Goal: Task Accomplishment & Management: Use online tool/utility

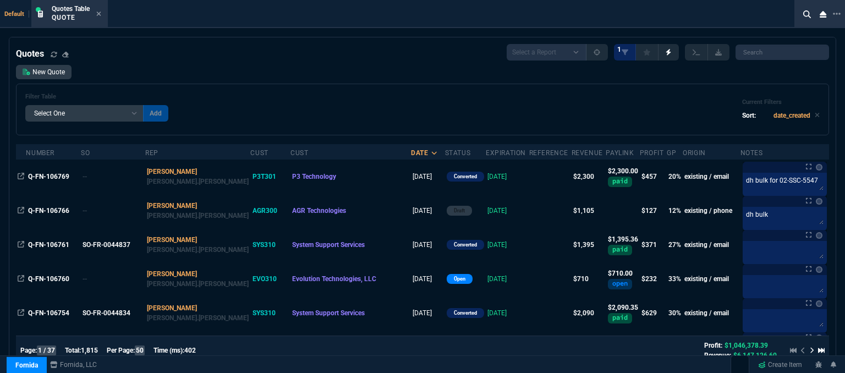
select select "12: [PERSON_NAME]"
select select
click at [101, 12] on icon at bounding box center [98, 13] width 5 height 7
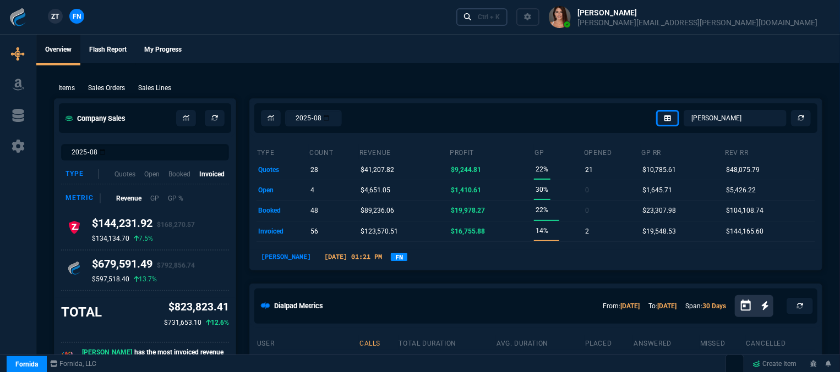
click at [500, 19] on div "Ctrl + K" at bounding box center [489, 17] width 22 height 9
select select "31: ROSS"
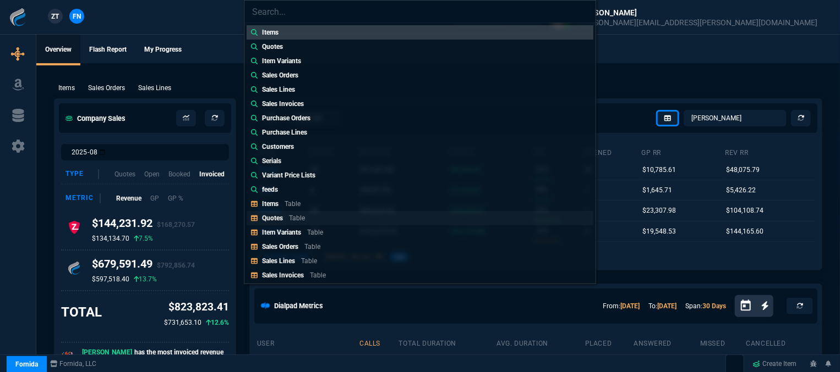
click at [308, 218] on div "Quotes Table" at bounding box center [285, 218] width 47 height 10
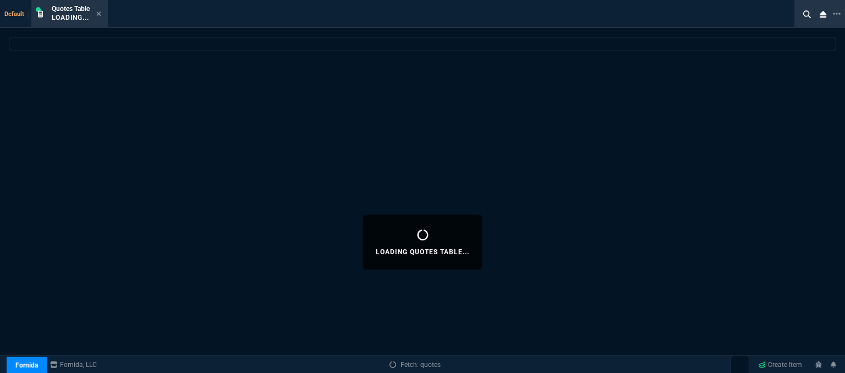
select select
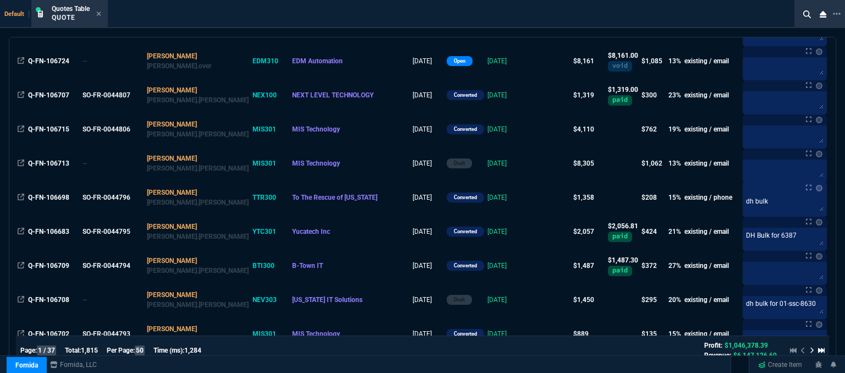
scroll to position [935, 0]
click at [99, 14] on icon at bounding box center [98, 13] width 5 height 7
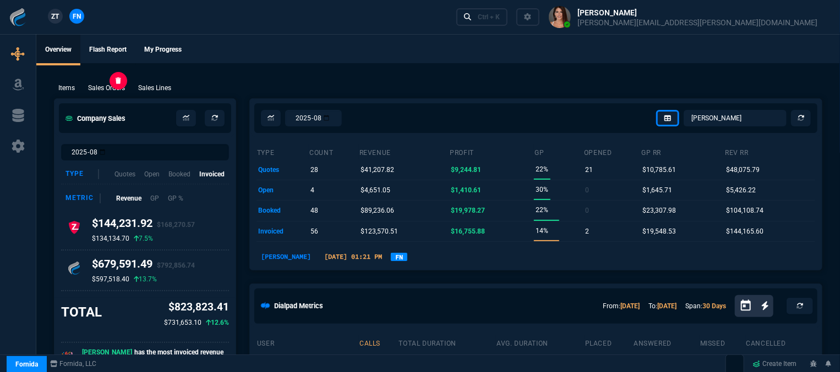
click at [123, 89] on p "Sales Orders" at bounding box center [106, 88] width 37 height 10
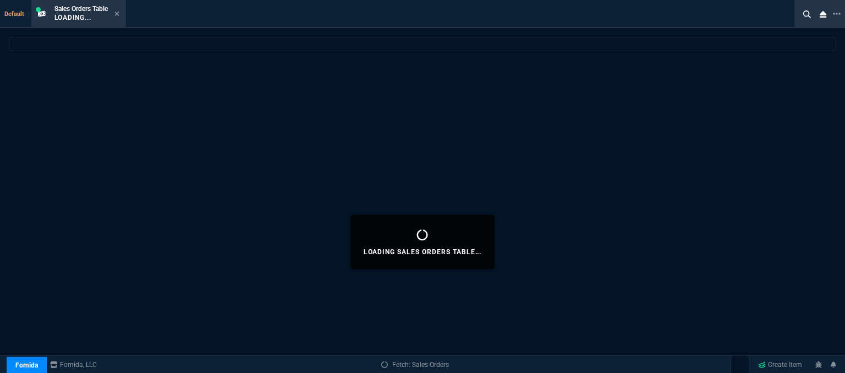
select select
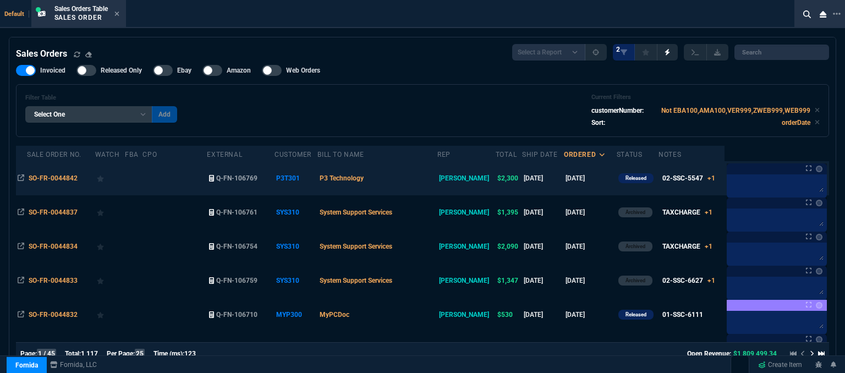
click at [403, 178] on td "P3 Technology" at bounding box center [376, 178] width 119 height 34
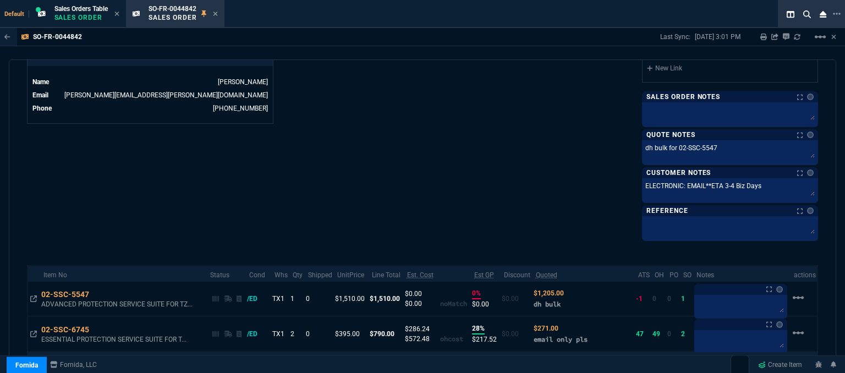
scroll to position [605, 0]
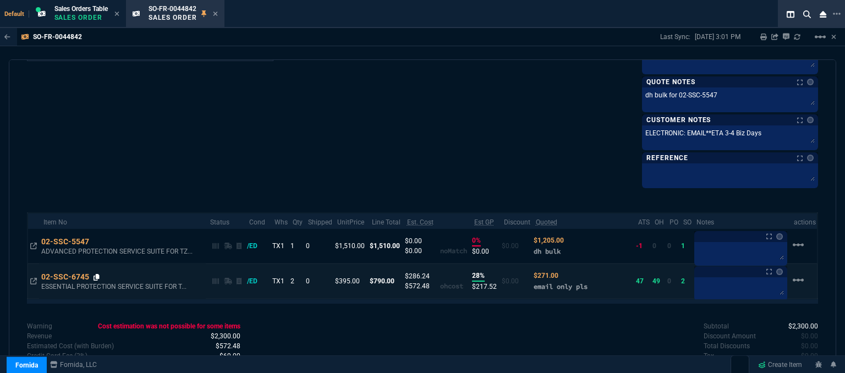
click at [97, 275] on icon at bounding box center [97, 277] width 6 height 7
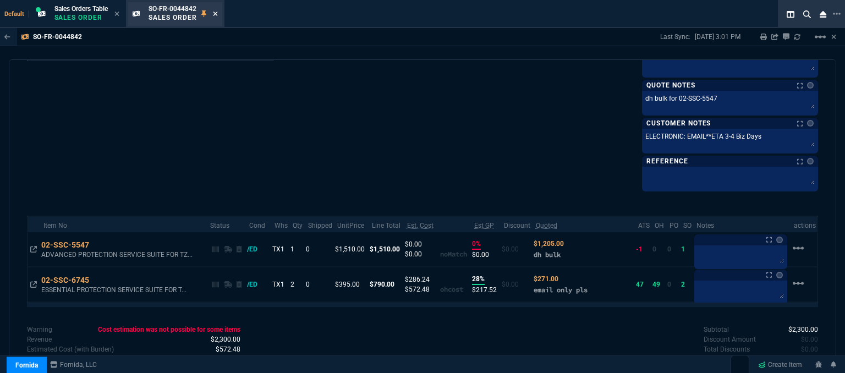
click at [217, 14] on icon at bounding box center [215, 14] width 4 height 4
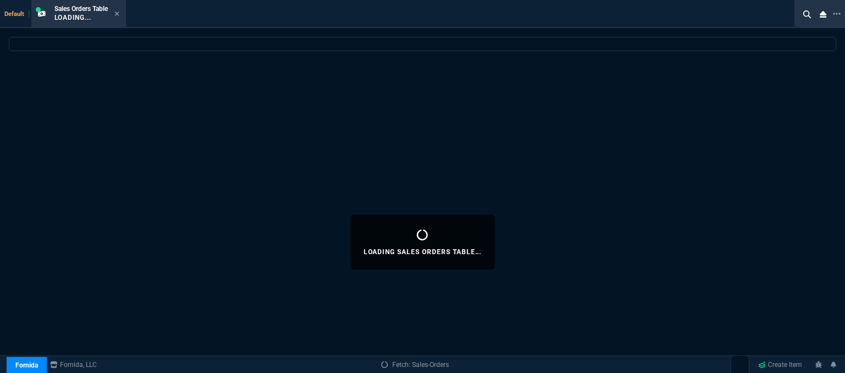
select select
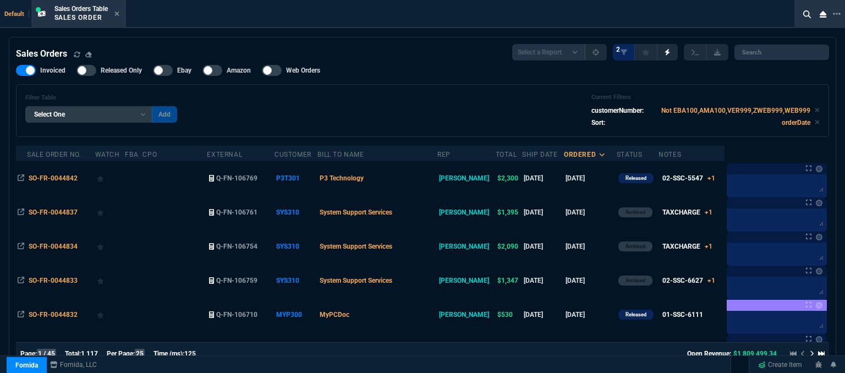
scroll to position [110, 0]
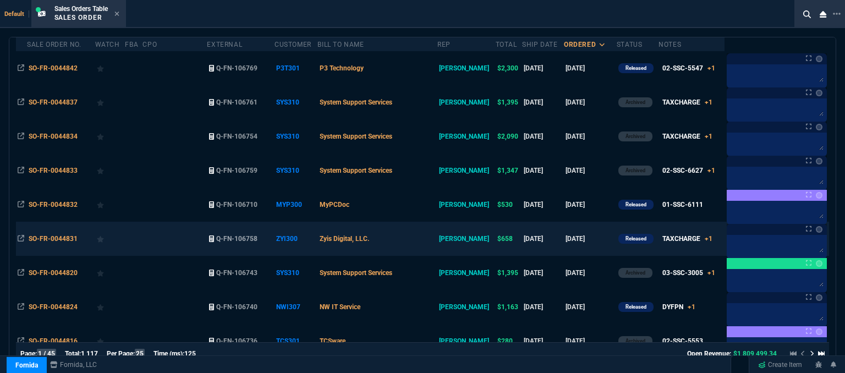
click at [426, 238] on td "Zyis Digital, LLC." at bounding box center [376, 239] width 119 height 34
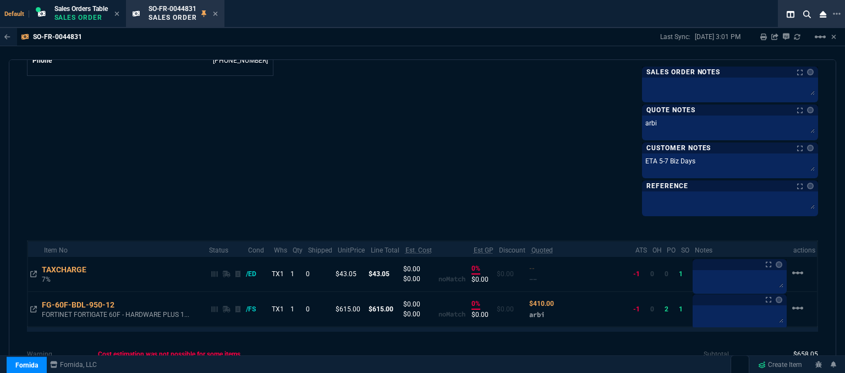
scroll to position [645, 0]
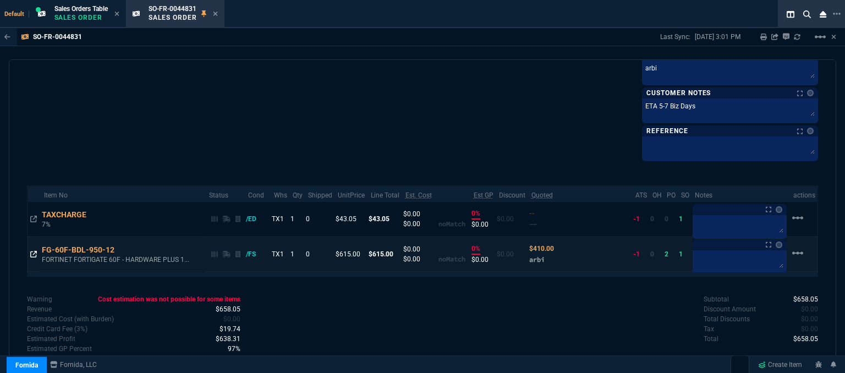
click at [32, 251] on icon at bounding box center [33, 254] width 7 height 7
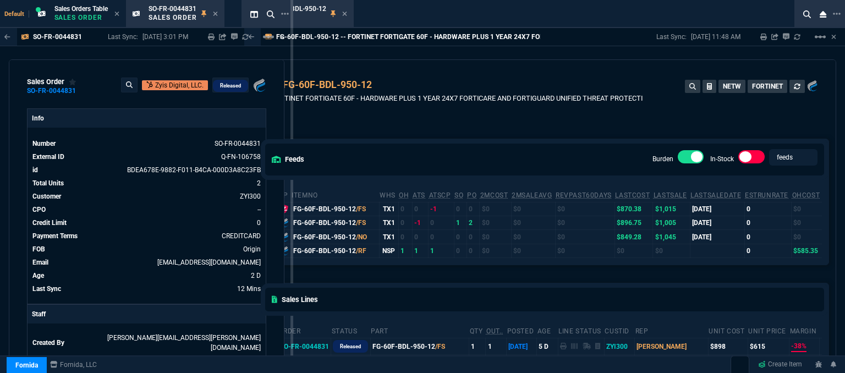
drag, startPoint x: 242, startPoint y: 67, endPoint x: 290, endPoint y: 63, distance: 48.6
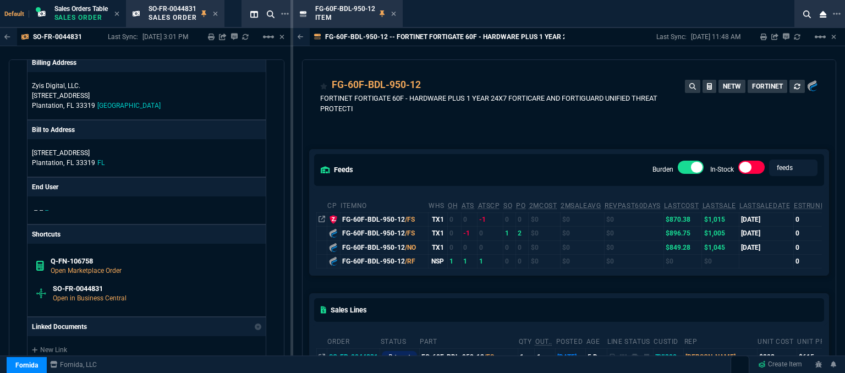
scroll to position [880, 0]
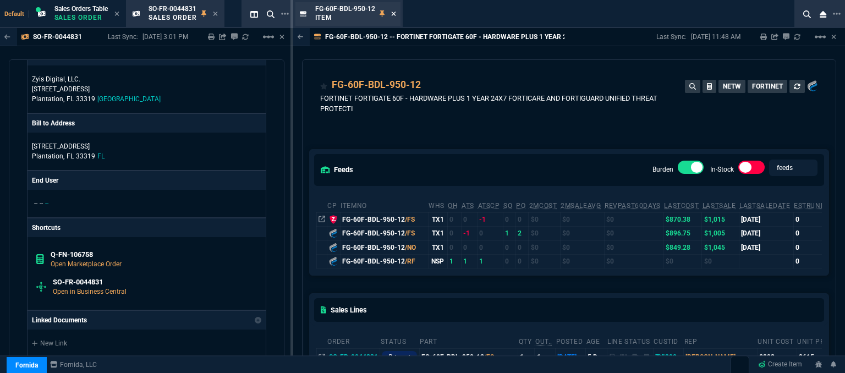
click at [393, 17] on fa-icon at bounding box center [393, 14] width 5 height 8
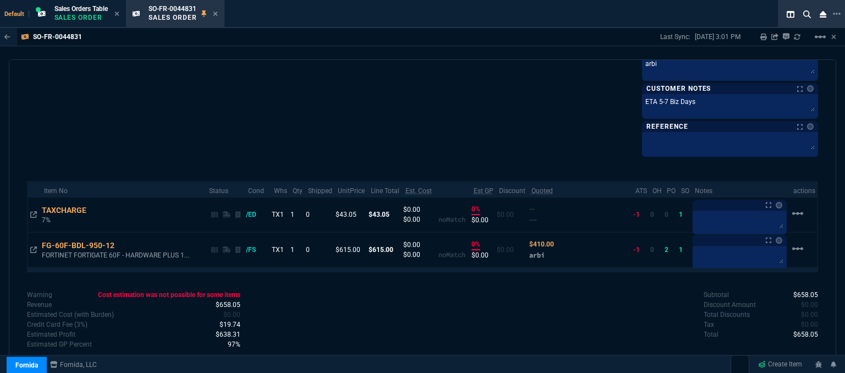
scroll to position [645, 0]
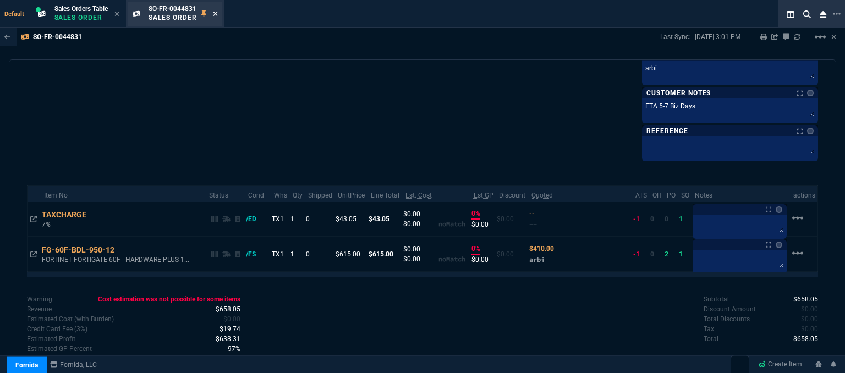
click at [217, 14] on icon at bounding box center [215, 14] width 4 height 4
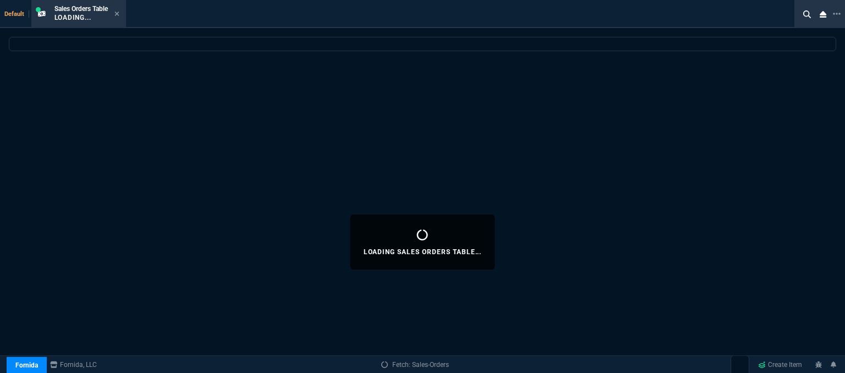
select select
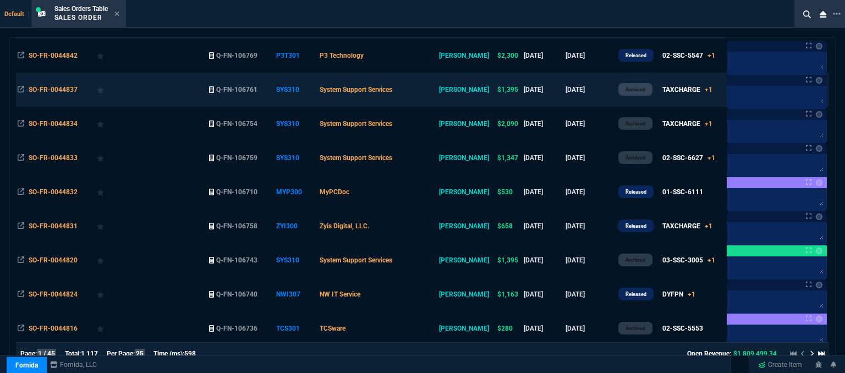
scroll to position [220, 0]
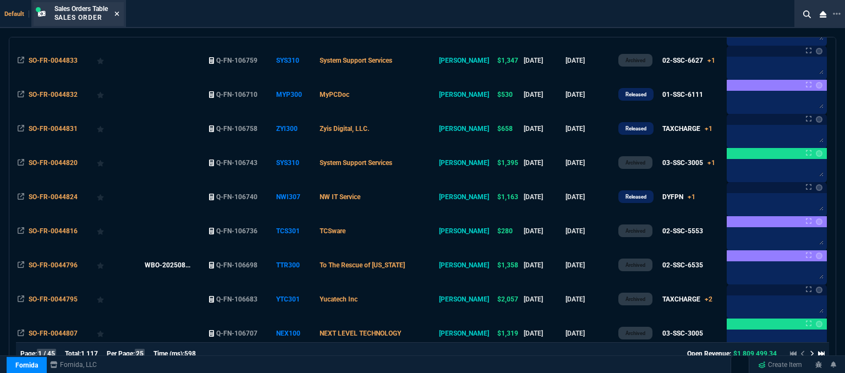
click at [118, 12] on icon at bounding box center [116, 14] width 4 height 4
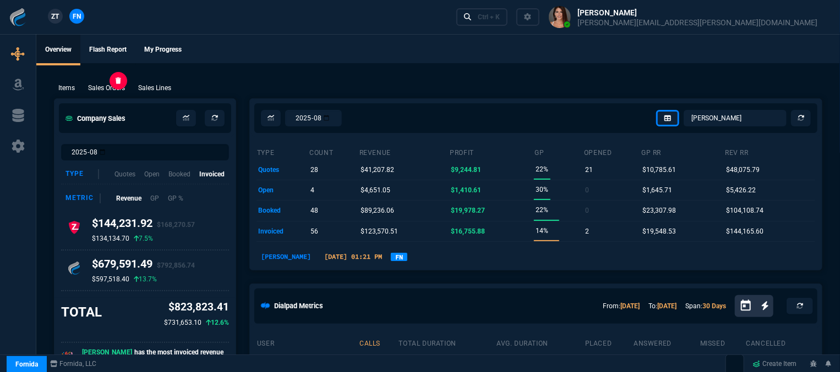
click at [103, 87] on p "Sales Orders" at bounding box center [106, 88] width 37 height 10
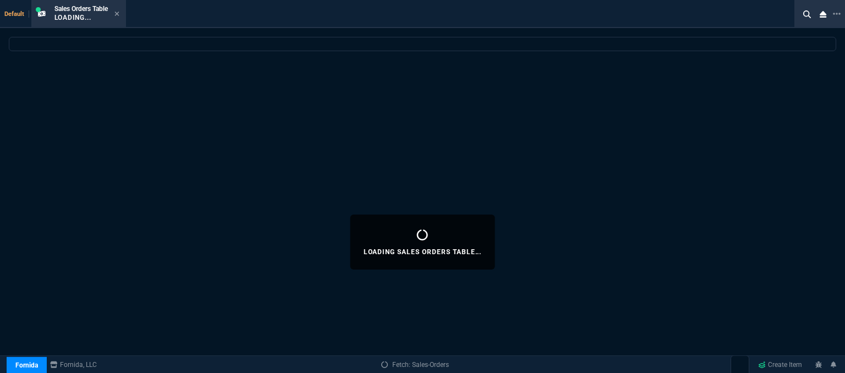
select select
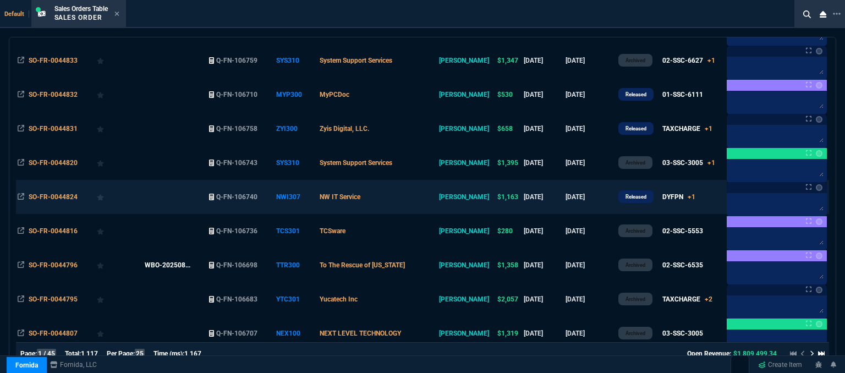
click at [405, 203] on td "NW IT Service" at bounding box center [376, 197] width 119 height 34
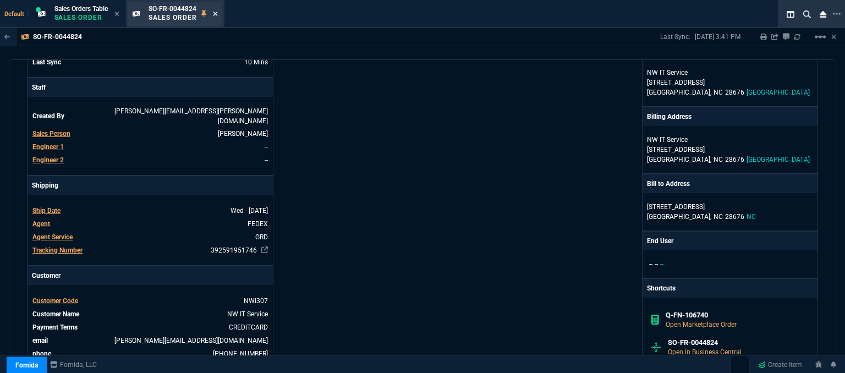
click at [218, 14] on icon at bounding box center [215, 13] width 5 height 7
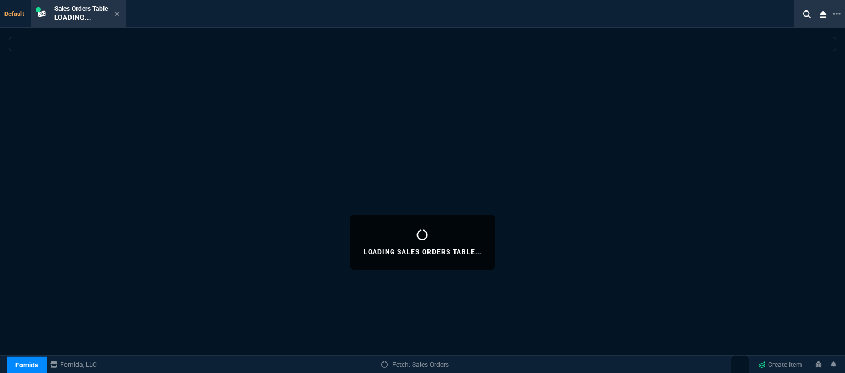
select select
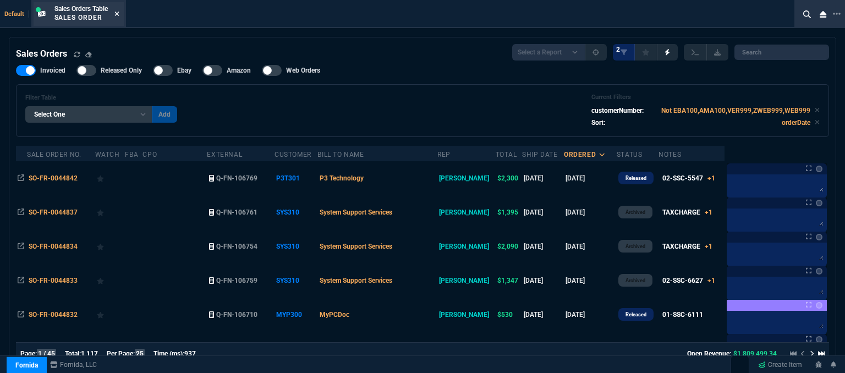
click at [117, 16] on icon at bounding box center [116, 13] width 5 height 7
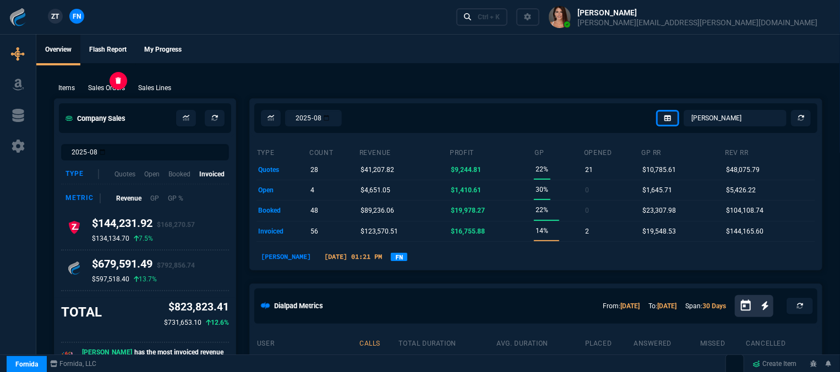
click at [108, 86] on p "Sales Orders" at bounding box center [106, 88] width 37 height 10
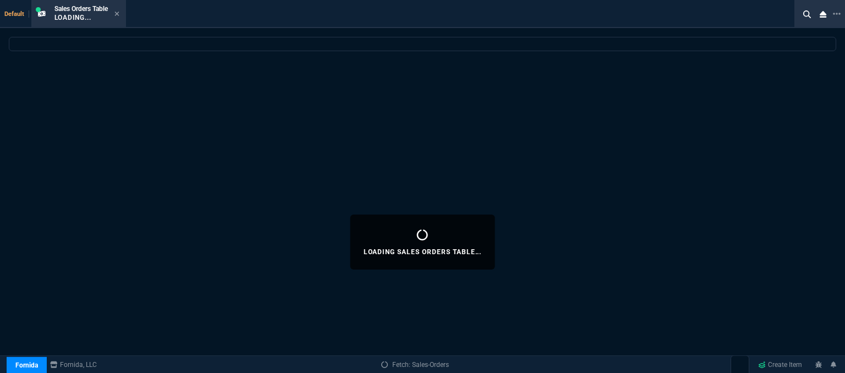
select select
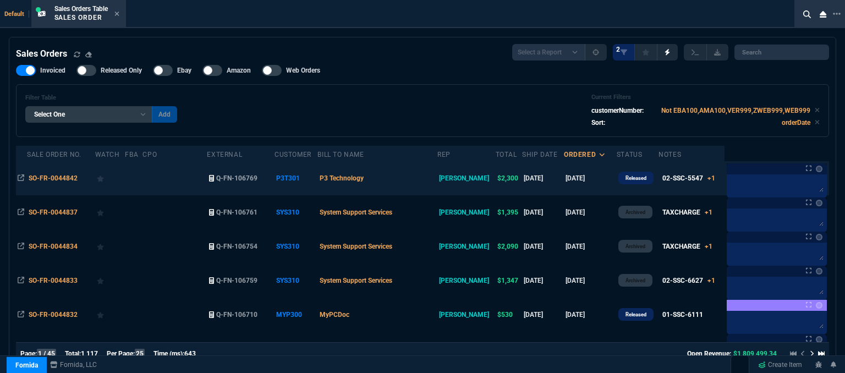
click at [398, 179] on td "P3 Technology" at bounding box center [376, 178] width 119 height 34
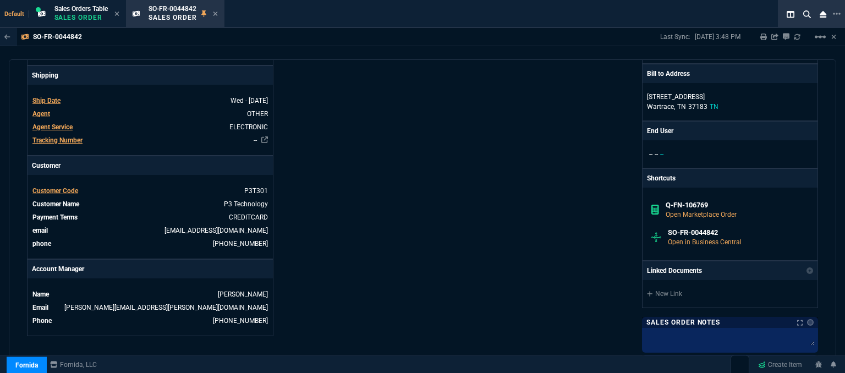
scroll to position [635, 0]
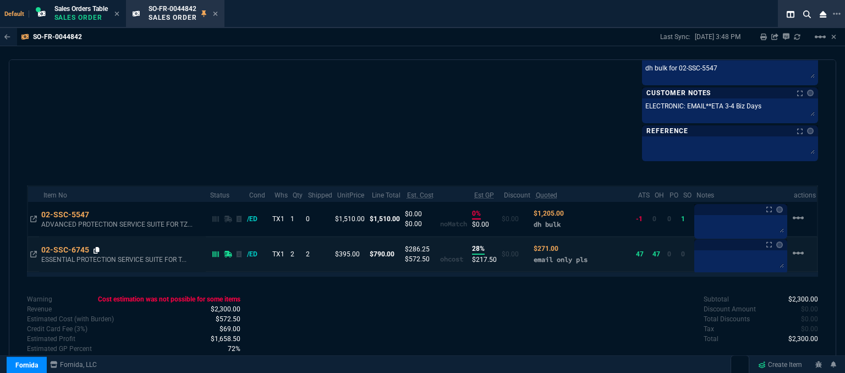
click at [97, 247] on icon at bounding box center [97, 250] width 6 height 7
click at [96, 247] on icon at bounding box center [97, 250] width 6 height 7
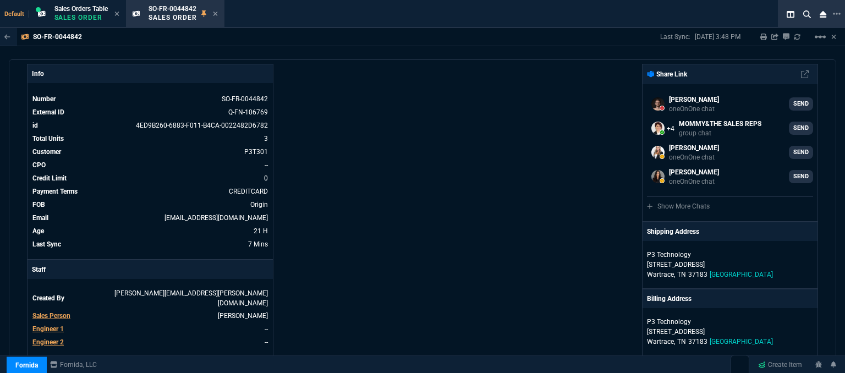
scroll to position [0, 0]
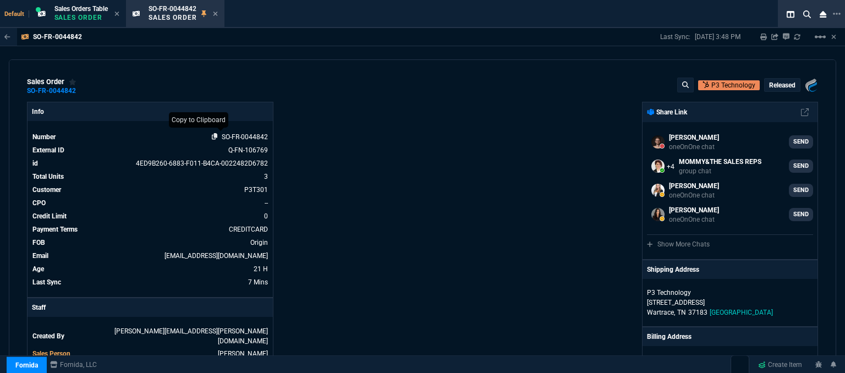
click at [212, 138] on icon at bounding box center [215, 136] width 6 height 7
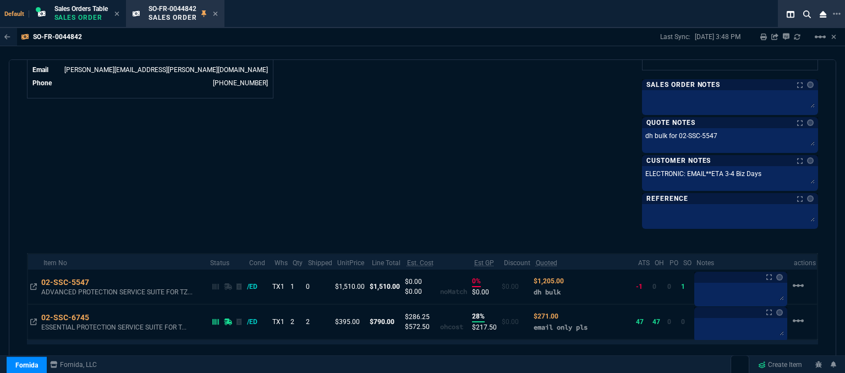
scroll to position [635, 0]
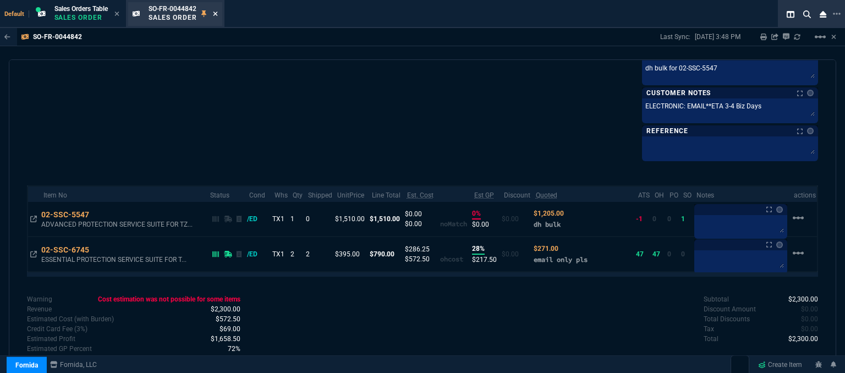
click at [216, 12] on icon at bounding box center [215, 13] width 5 height 7
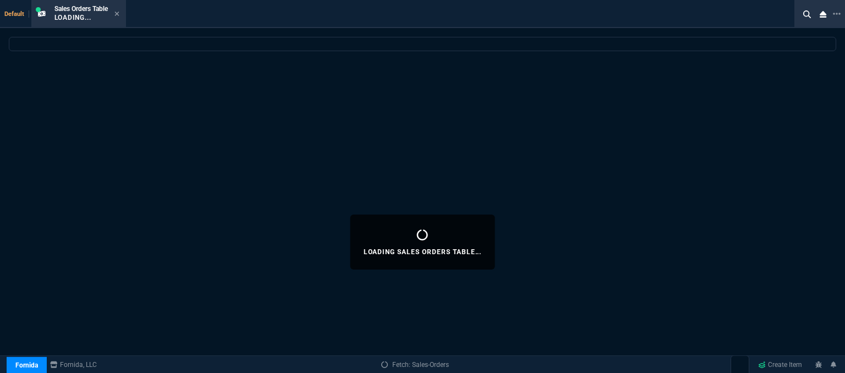
select select
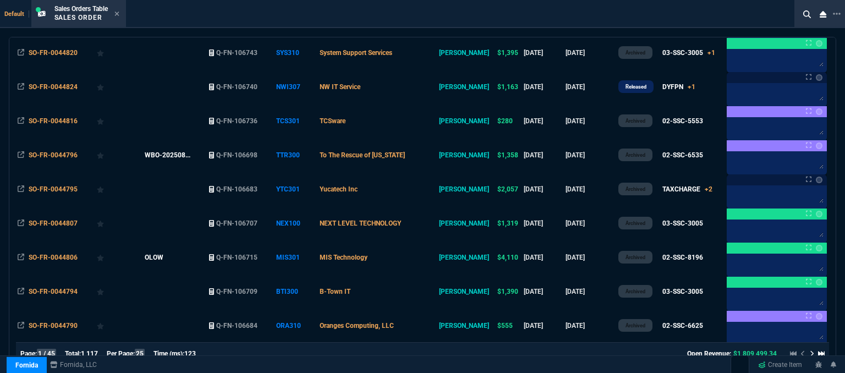
scroll to position [605, 0]
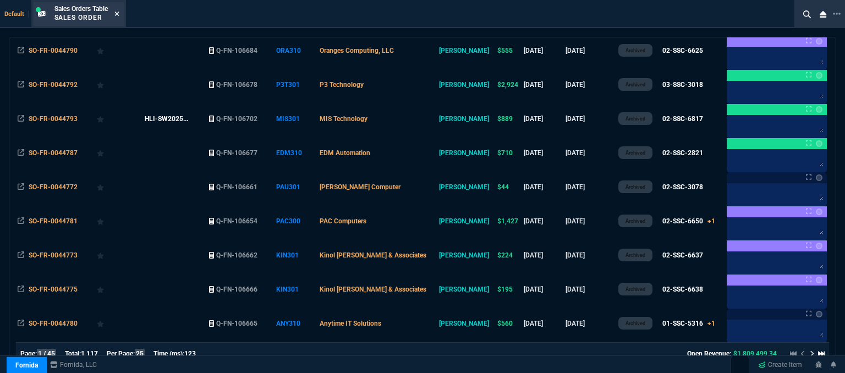
click at [119, 16] on icon at bounding box center [116, 13] width 5 height 7
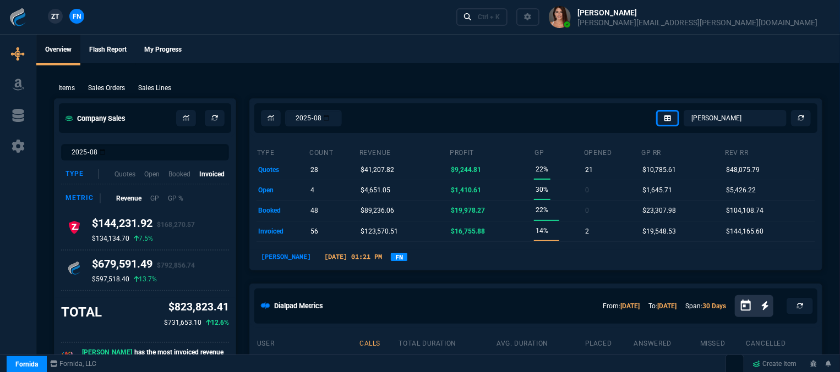
click at [125, 90] on p "Sales Orders" at bounding box center [106, 88] width 37 height 10
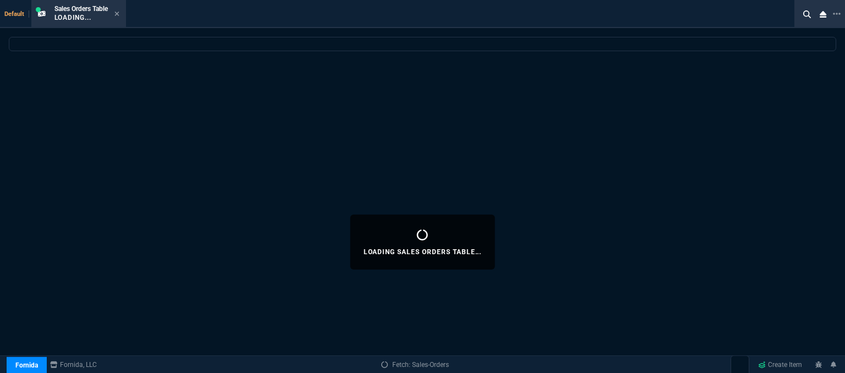
select select
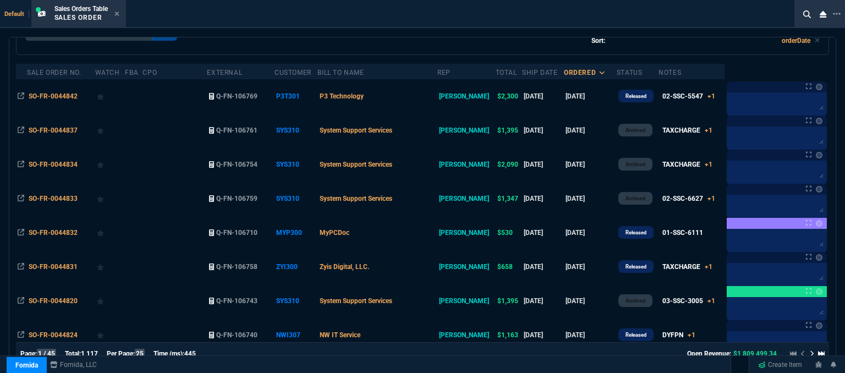
scroll to position [165, 0]
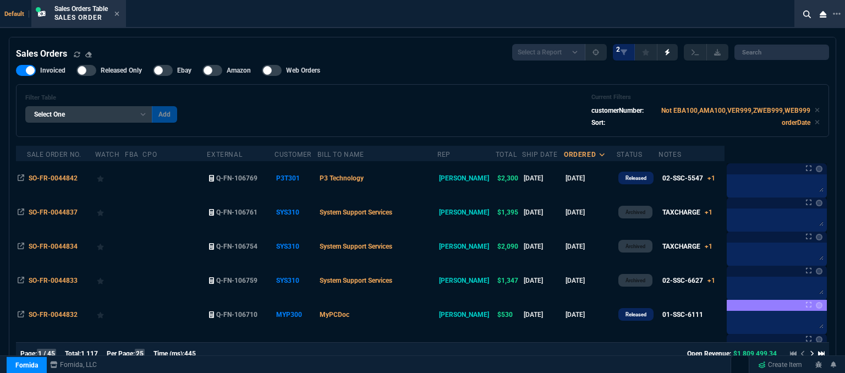
select select "31: ROSS"
select select
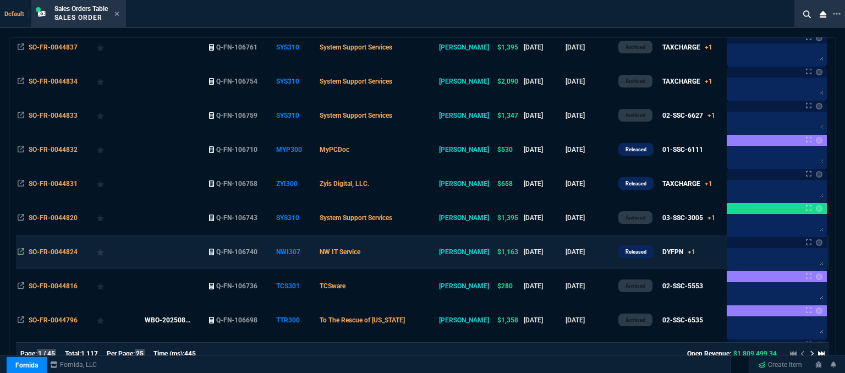
click at [414, 254] on td "NW IT Service" at bounding box center [376, 252] width 119 height 34
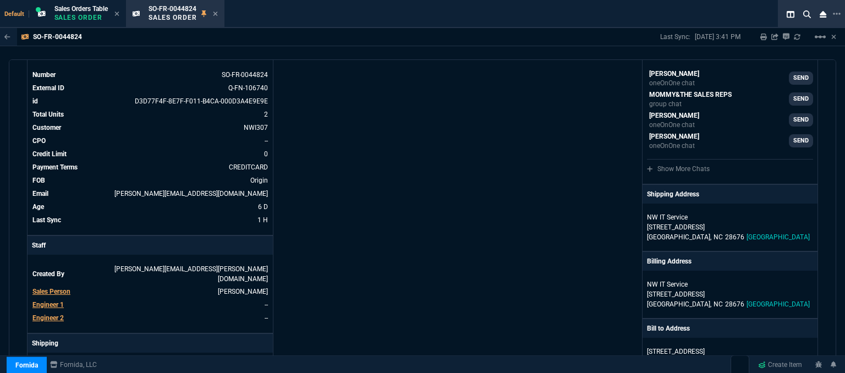
scroll to position [110, 0]
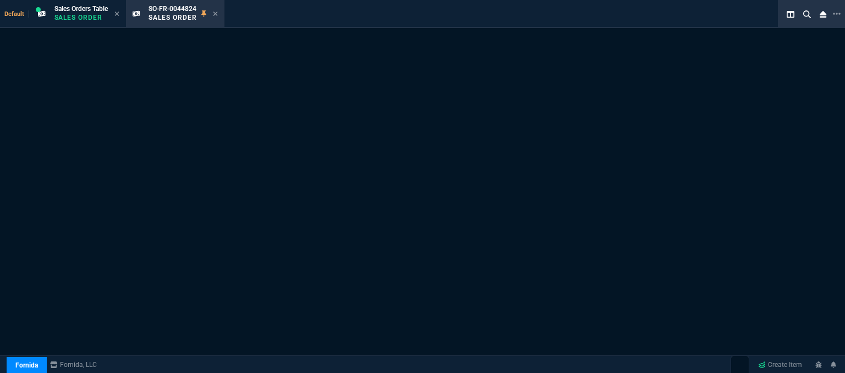
select select "12: [PERSON_NAME]"
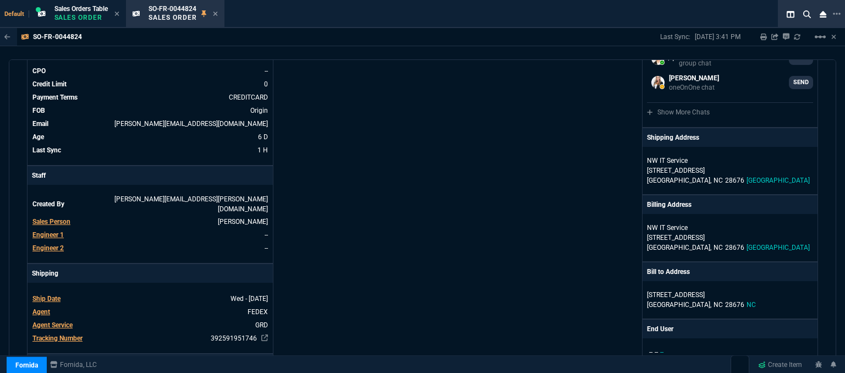
scroll to position [165, 0]
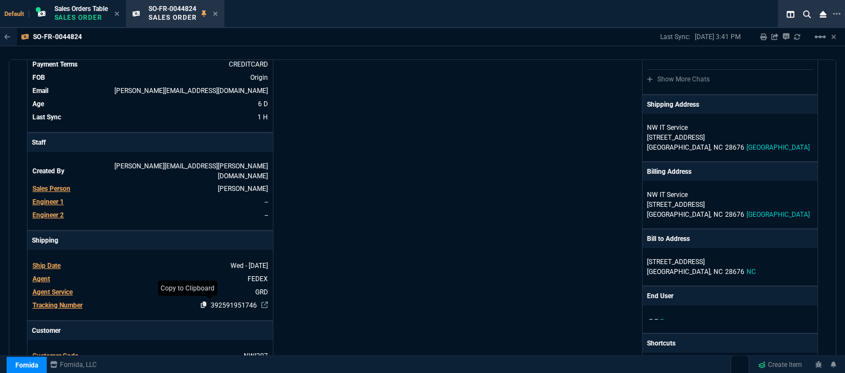
click at [201, 301] on icon at bounding box center [204, 304] width 6 height 7
click at [217, 12] on icon at bounding box center [215, 13] width 5 height 7
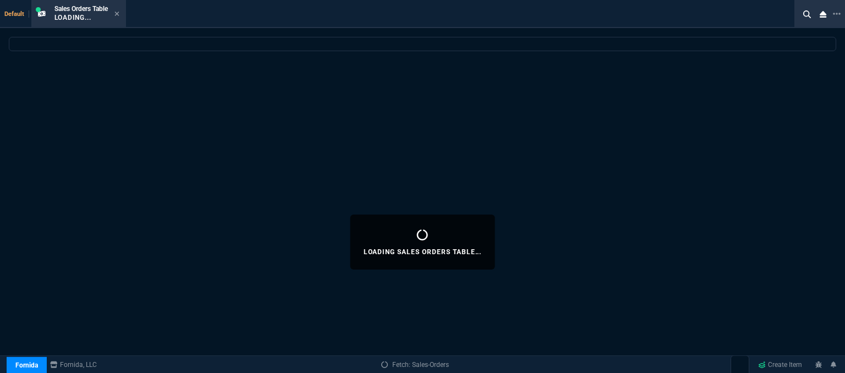
select select
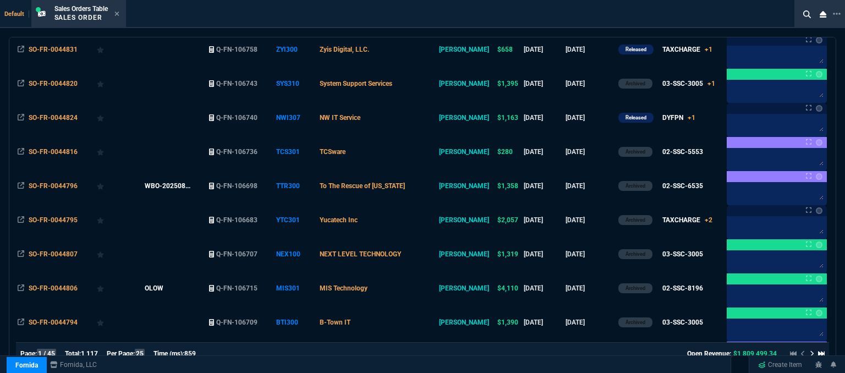
scroll to position [330, 0]
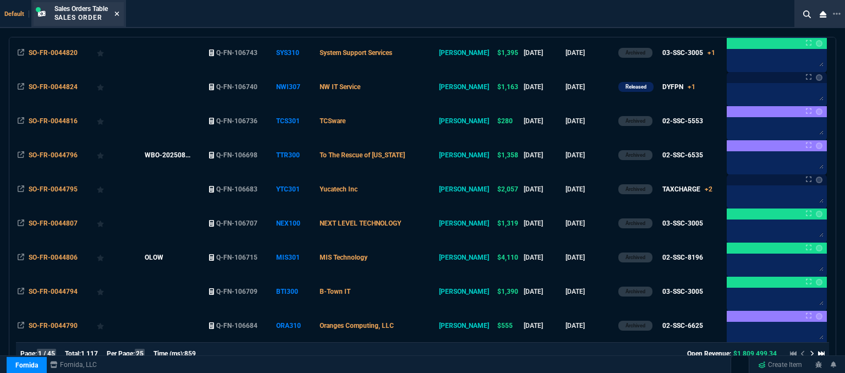
click at [118, 15] on icon at bounding box center [116, 13] width 5 height 7
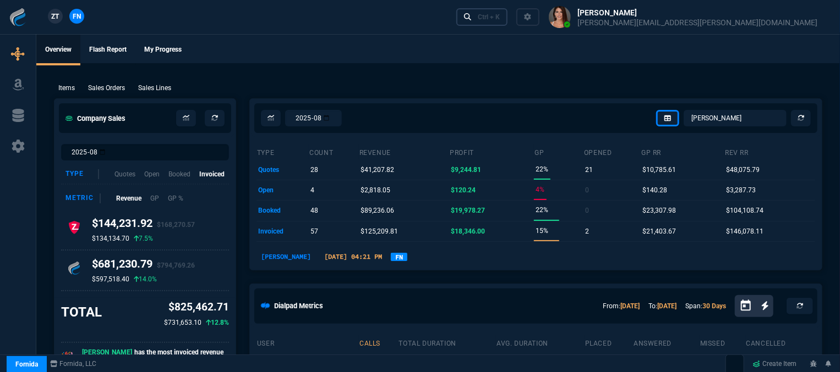
click at [508, 23] on link "Ctrl + K" at bounding box center [482, 16] width 52 height 17
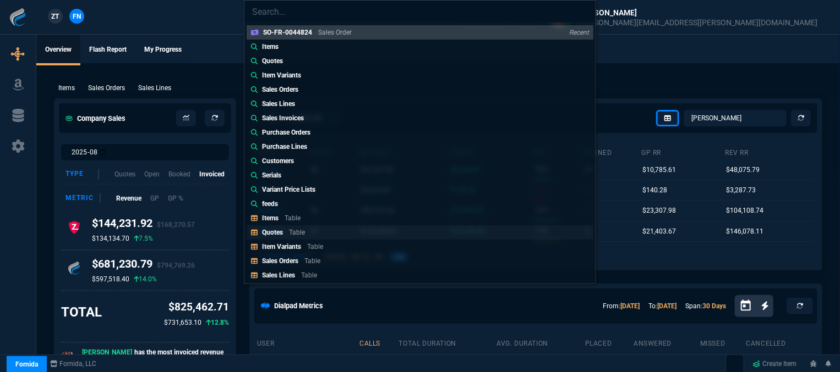
click at [312, 231] on link "Quotes Table" at bounding box center [419, 233] width 347 height 14
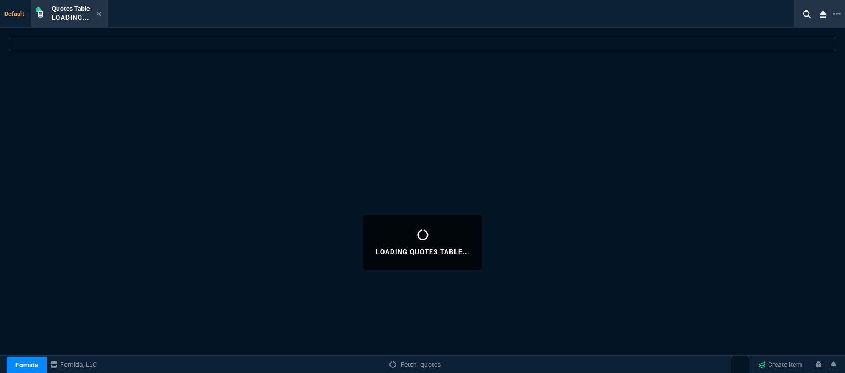
select select
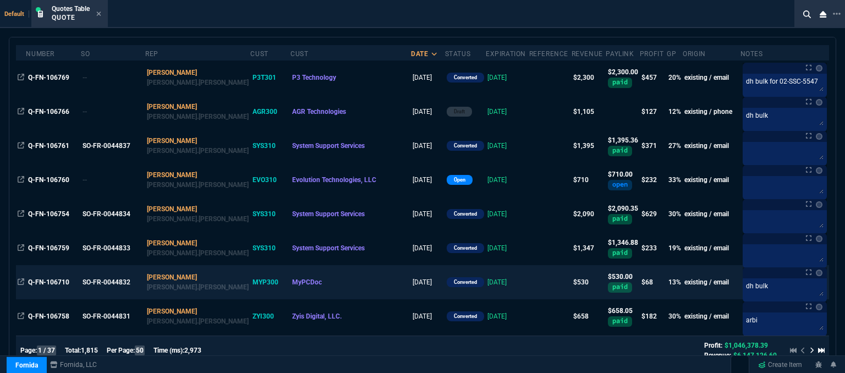
scroll to position [0, 0]
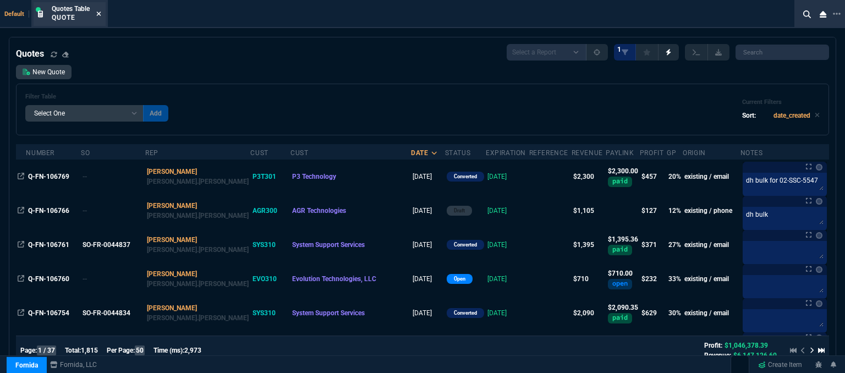
click at [99, 13] on icon at bounding box center [99, 14] width 4 height 4
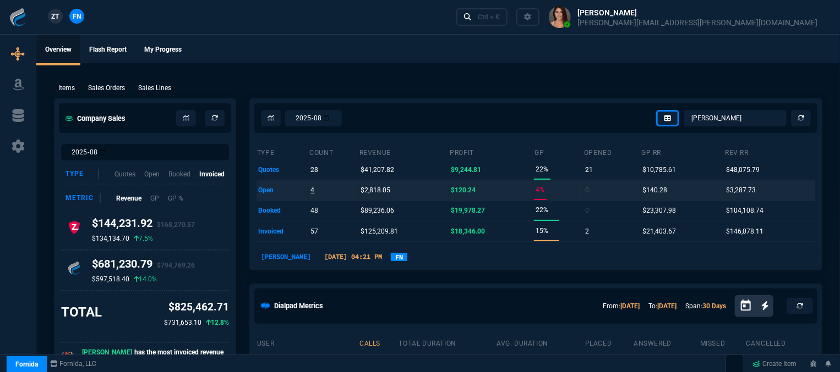
click at [311, 188] on p "4" at bounding box center [313, 190] width 4 height 15
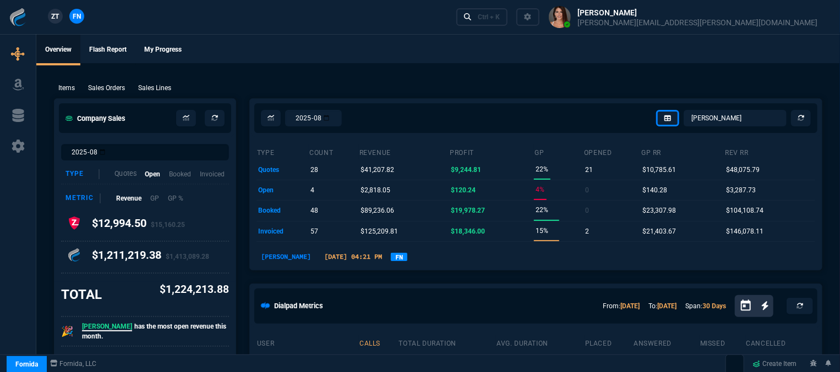
click at [127, 170] on p "Quotes" at bounding box center [125, 174] width 22 height 10
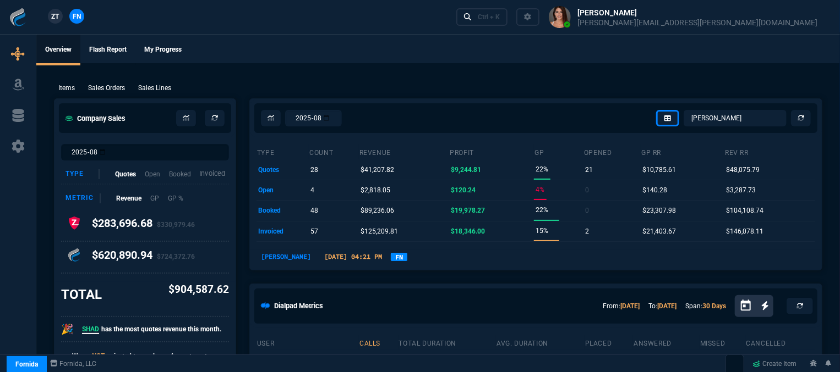
click at [216, 172] on p "Invoiced" at bounding box center [212, 174] width 26 height 10
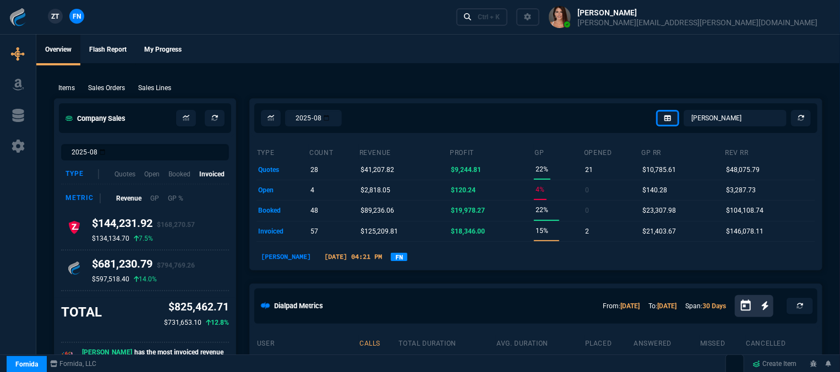
click at [462, 58] on ul "Overview Flash Report My Progress" at bounding box center [437, 49] width 803 height 29
click at [500, 20] on div "Ctrl + K" at bounding box center [489, 17] width 22 height 9
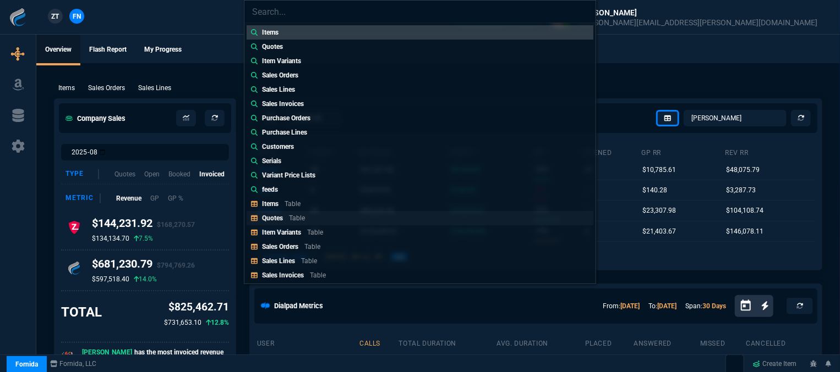
click at [306, 218] on div "Quotes Table" at bounding box center [285, 218] width 47 height 10
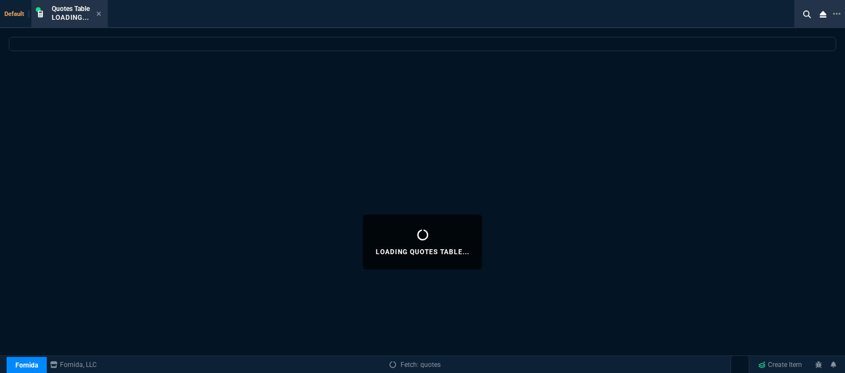
select select
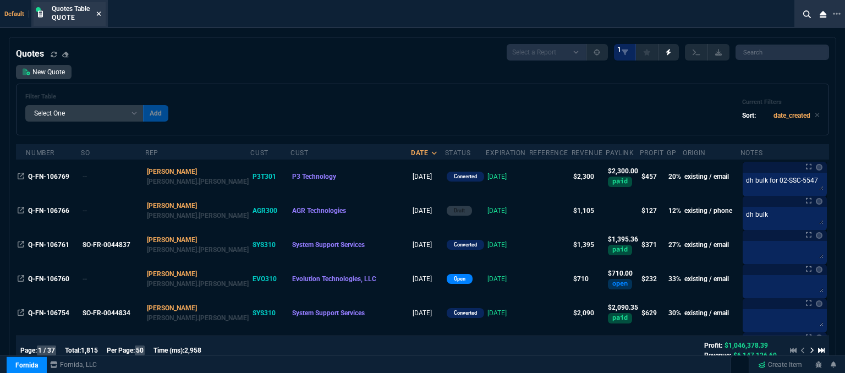
click at [97, 14] on icon at bounding box center [98, 13] width 5 height 7
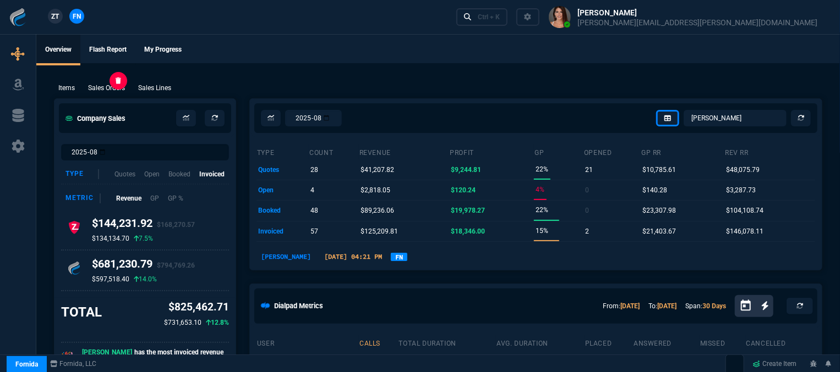
click at [116, 92] on p "Sales Orders" at bounding box center [106, 88] width 37 height 10
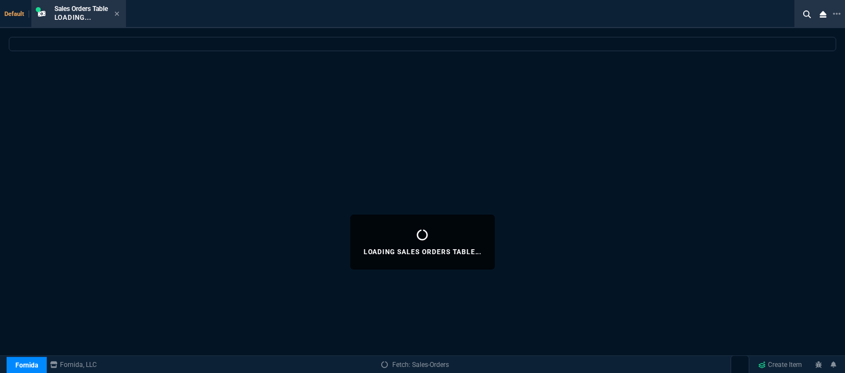
select select
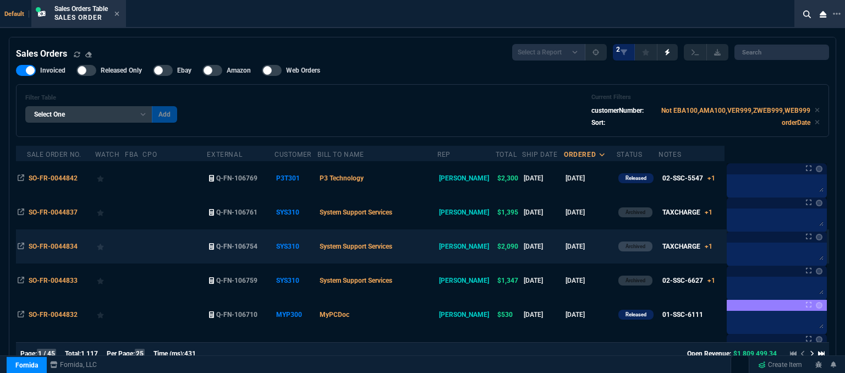
scroll to position [110, 0]
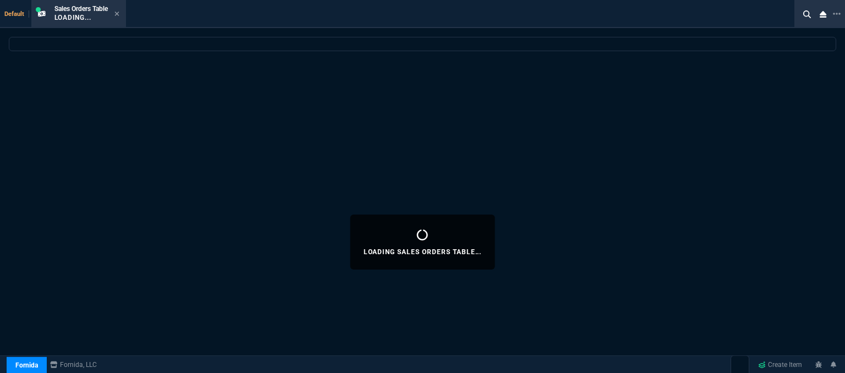
select select "12: [PERSON_NAME]"
select select
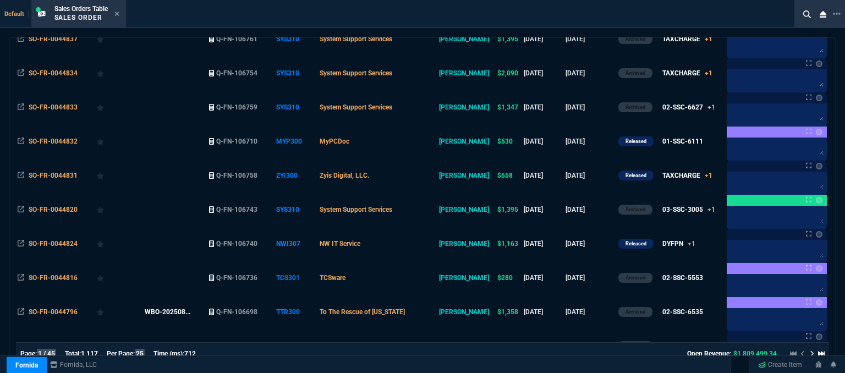
scroll to position [220, 0]
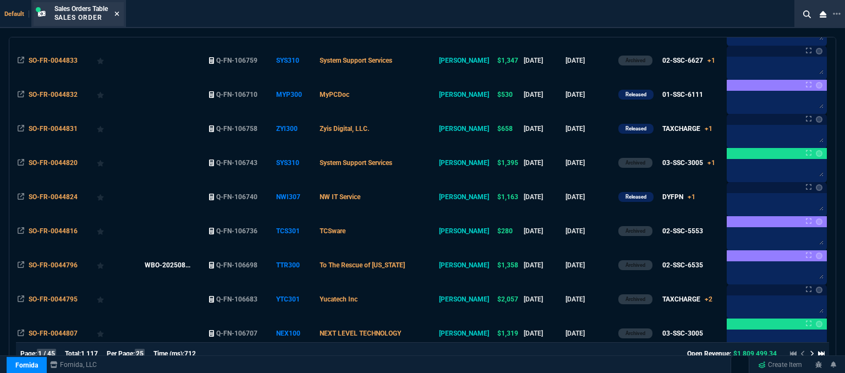
click at [119, 12] on icon at bounding box center [116, 14] width 4 height 4
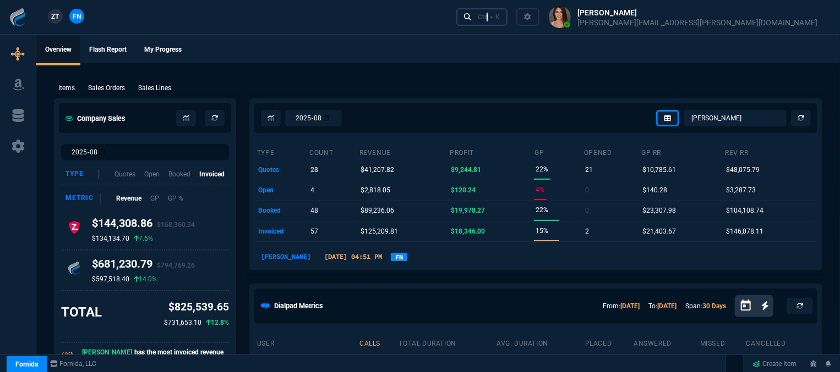
click at [500, 17] on div "Ctrl + K" at bounding box center [489, 17] width 22 height 9
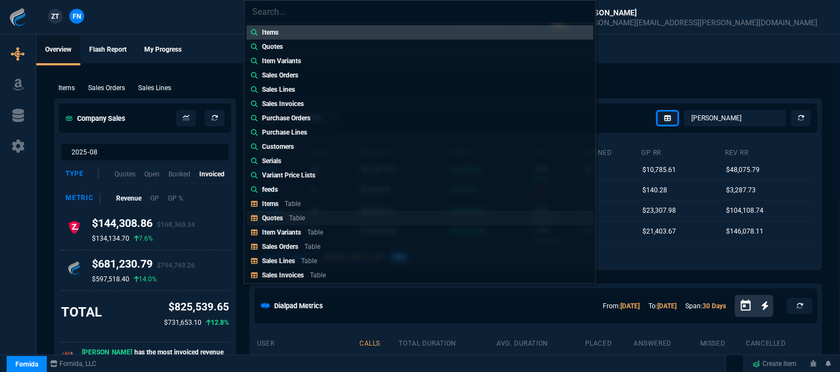
click at [331, 220] on link "Quotes Table" at bounding box center [419, 218] width 347 height 14
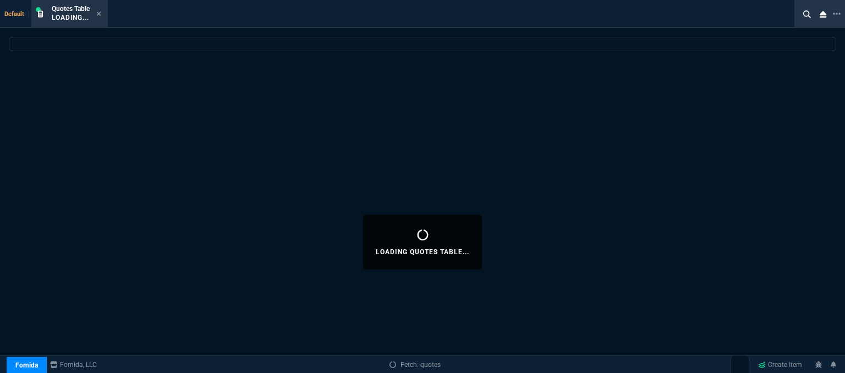
select select
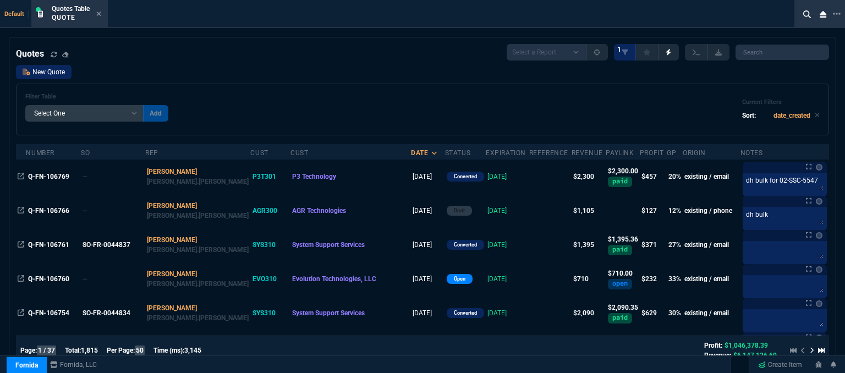
click at [59, 69] on link "New Quote" at bounding box center [44, 72] width 56 height 14
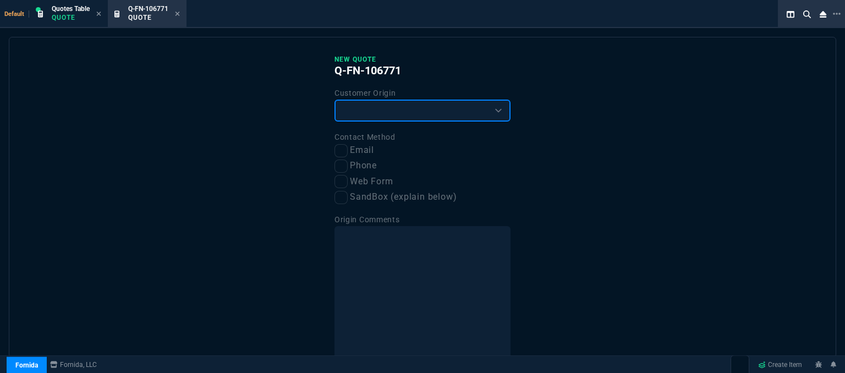
click at [423, 104] on select "Existing Customer Amazon Lead (first order) Website Lead (first order) Called (…" at bounding box center [422, 111] width 176 height 22
select select "existing"
click at [334, 100] on select "Existing Customer Amazon Lead (first order) Website Lead (first order) Called (…" at bounding box center [422, 111] width 176 height 22
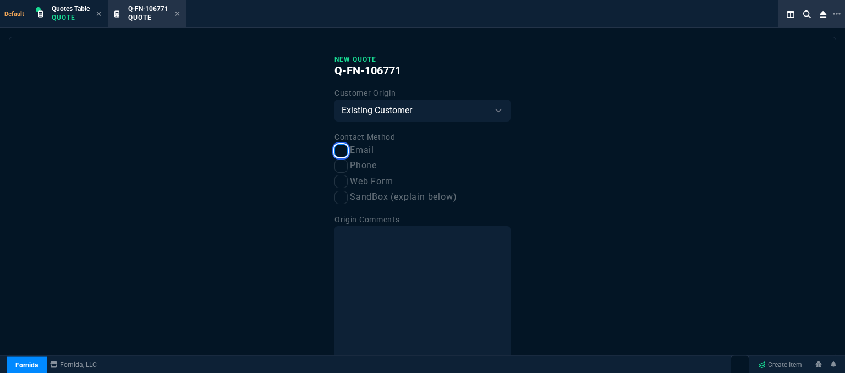
click at [342, 150] on input "Email" at bounding box center [340, 150] width 13 height 13
checkbox input "true"
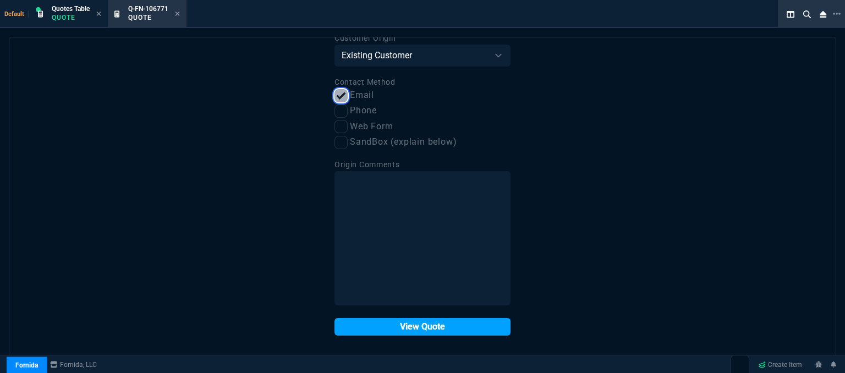
scroll to position [56, 0]
click at [388, 327] on button "View Quote" at bounding box center [422, 326] width 176 height 18
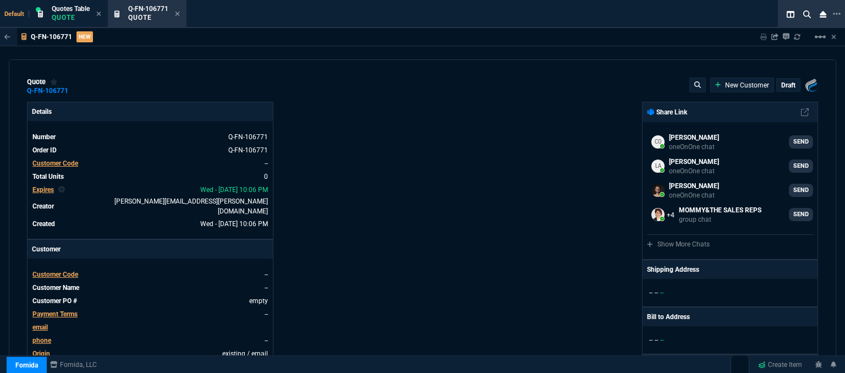
click at [69, 271] on span "Customer Code" at bounding box center [55, 275] width 46 height 8
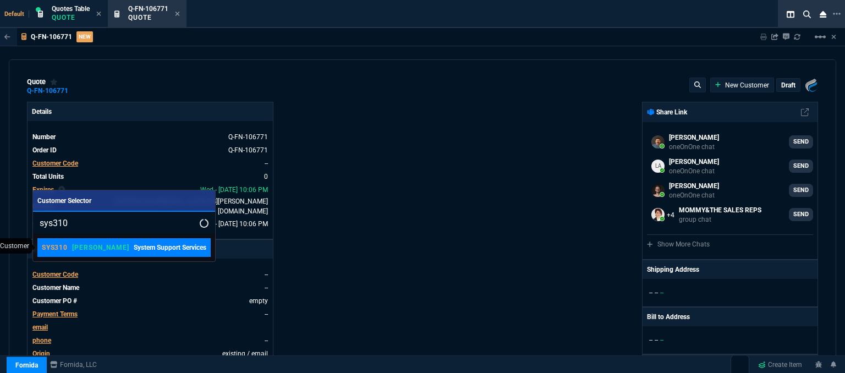
type input "sys310"
click at [87, 246] on p "[PERSON_NAME]" at bounding box center [100, 247] width 57 height 9
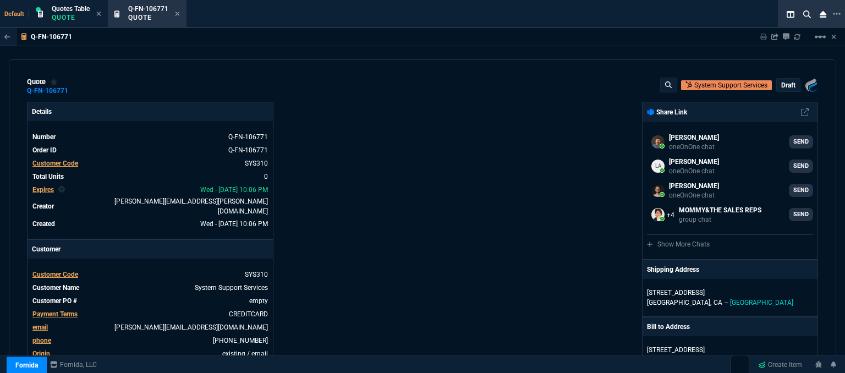
scroll to position [165, 0]
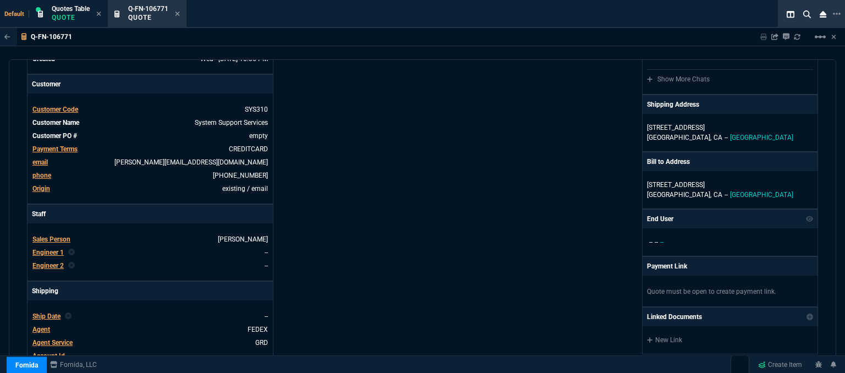
click at [445, 187] on div "Fornida, LLC [STREET_ADDRESS] Share Link [PERSON_NAME] oneOnOne chat SEND [PERS…" at bounding box center [621, 224] width 396 height 575
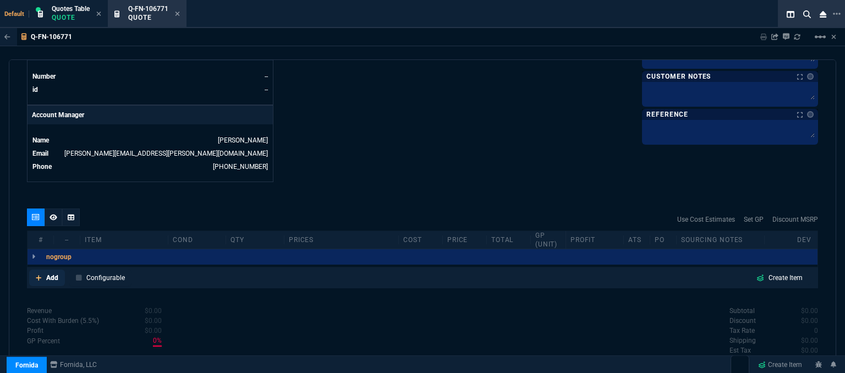
click at [40, 274] on fa-icon at bounding box center [39, 278] width 6 height 8
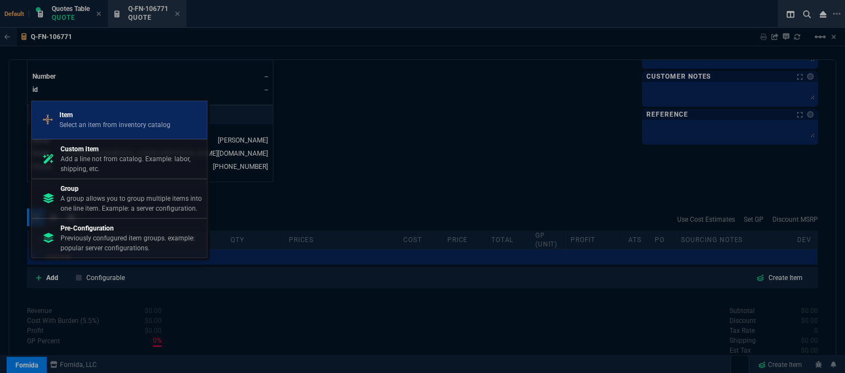
click at [90, 124] on p "Select an item from inventory catalog" at bounding box center [114, 125] width 111 height 10
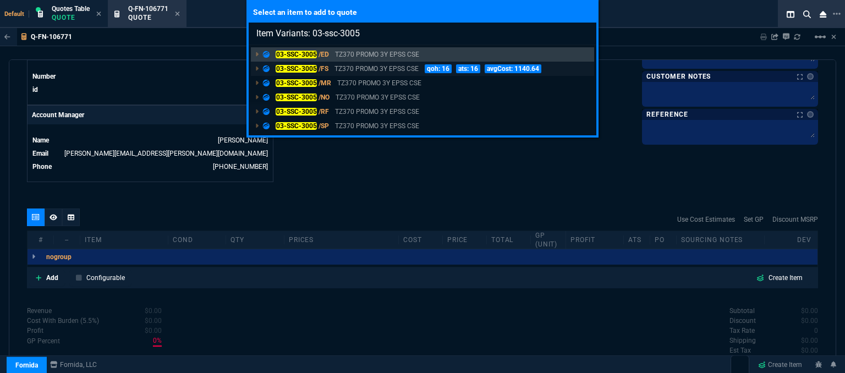
type input "Item Variants: 03-ssc-3005"
click at [354, 66] on p "TZ370 PROMO 3Y EPSS CSE" at bounding box center [376, 69] width 84 height 10
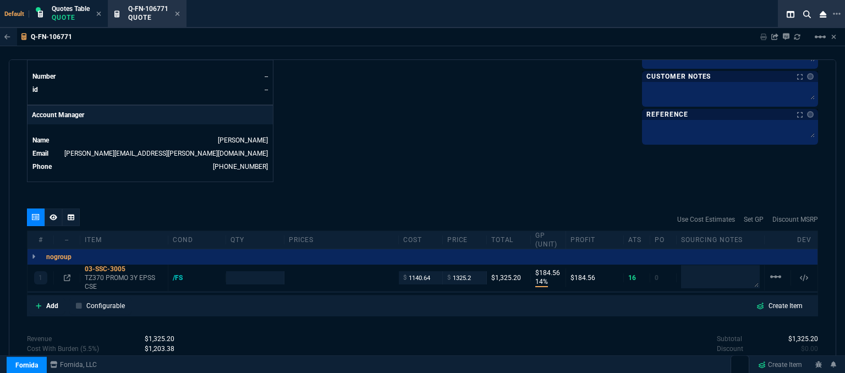
type input "14"
type input "185"
type input "1746.35"
type input "24"
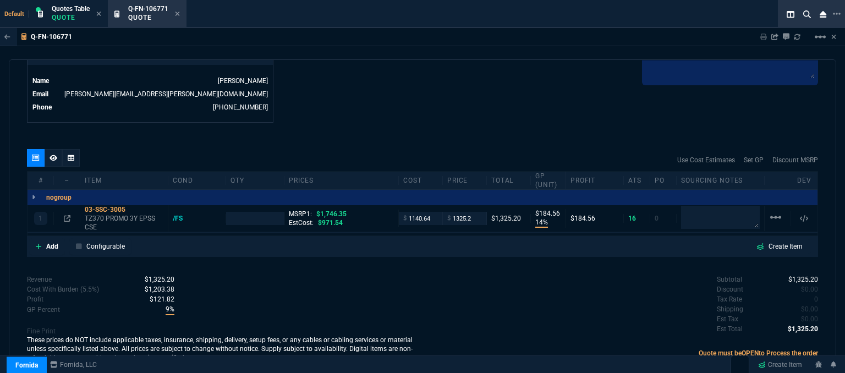
scroll to position [555, 0]
click at [814, 295] on span "0" at bounding box center [816, 299] width 4 height 8
type input "1"
click at [127, 214] on p "TZ370 PROMO 3Y EPSS CSE" at bounding box center [124, 223] width 79 height 18
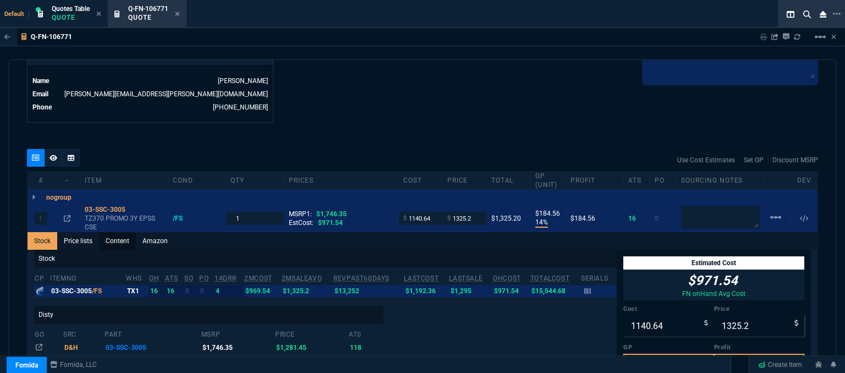
click at [127, 232] on link "Content" at bounding box center [117, 241] width 37 height 18
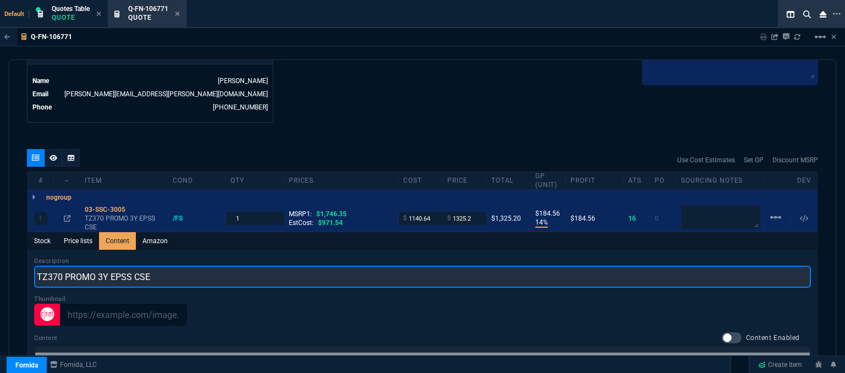
click at [108, 266] on input "TZ370 PROMO 3Y EPSS CSE" at bounding box center [422, 277] width 777 height 22
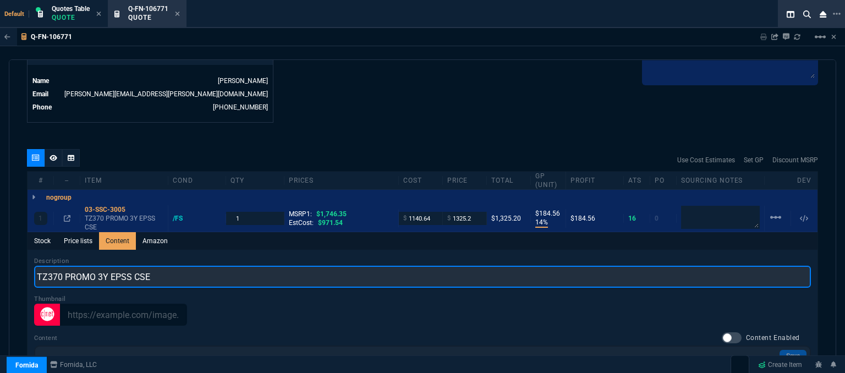
scroll to position [0, 0]
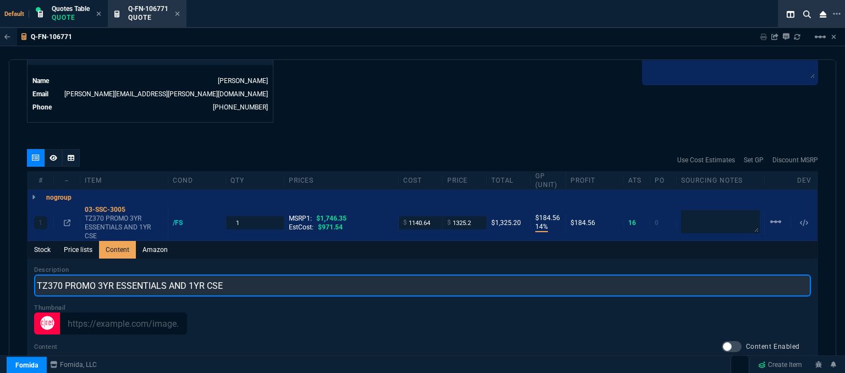
click at [97, 276] on input "TZ370 PROMO 3YR ESSENTIALS AND 1YR CSE" at bounding box center [422, 286] width 777 height 22
type input "TZ370 PROMO WITH 3YR ESSENTIALS AND 1YR CSE"
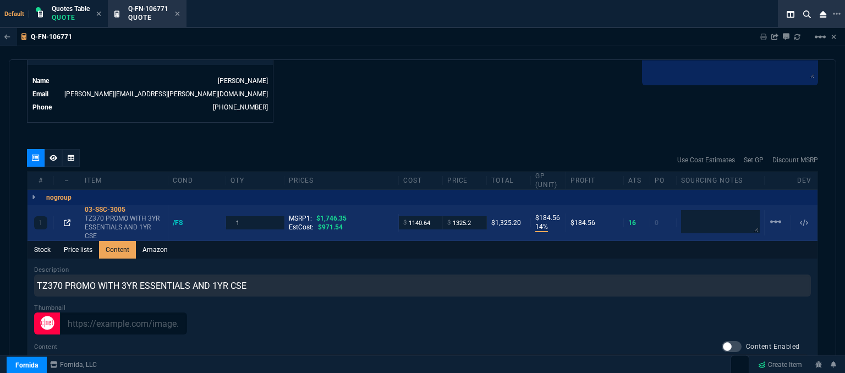
click at [68, 220] on icon at bounding box center [67, 223] width 7 height 7
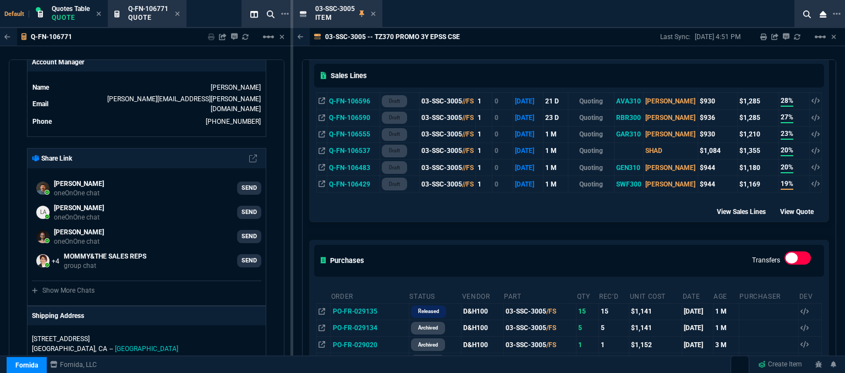
scroll to position [550, 0]
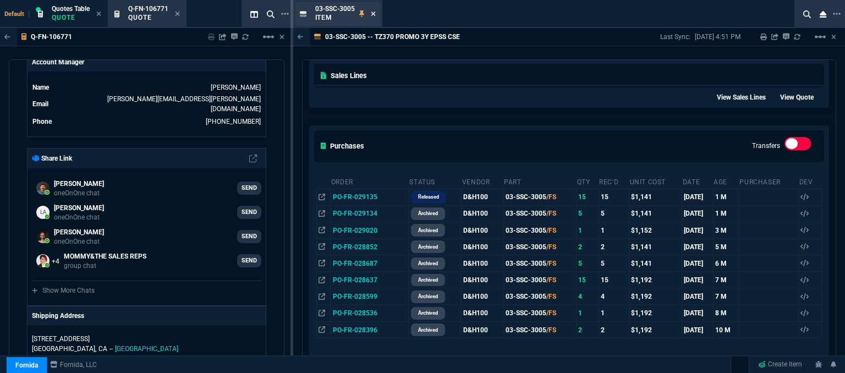
click at [371, 12] on icon at bounding box center [373, 13] width 5 height 7
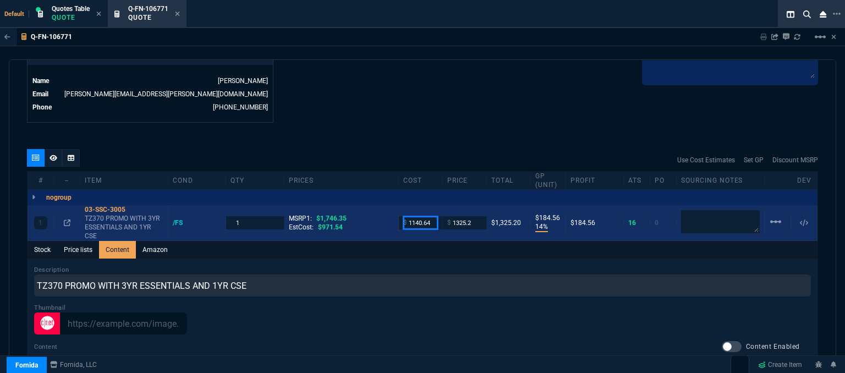
click at [432, 216] on input "1140.64" at bounding box center [420, 222] width 35 height 13
drag, startPoint x: 463, startPoint y: 80, endPoint x: 280, endPoint y: 208, distance: 222.8
click at [430, 216] on input "1140.64" at bounding box center [420, 222] width 35 height 13
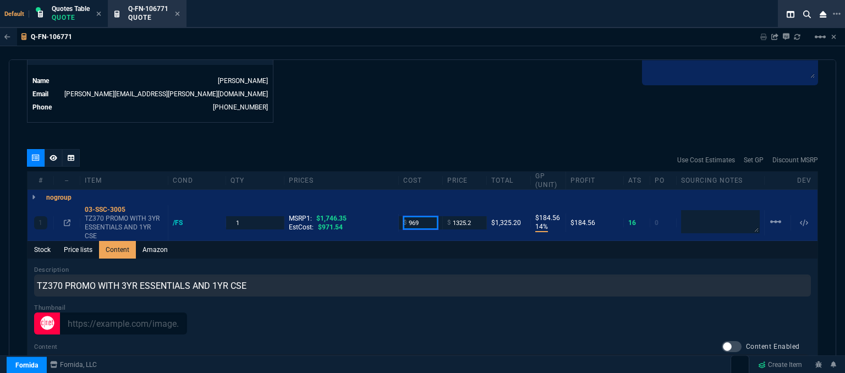
type input "969"
click at [412, 118] on div "quote Q-FN-106771 System Support Services draft Fornida, LLC [STREET_ADDRESS] D…" at bounding box center [422, 217] width 827 height 317
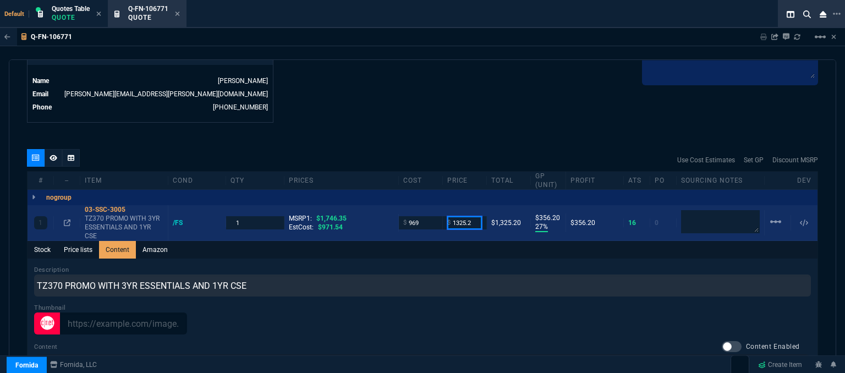
click at [471, 216] on input "1325.2" at bounding box center [464, 222] width 35 height 13
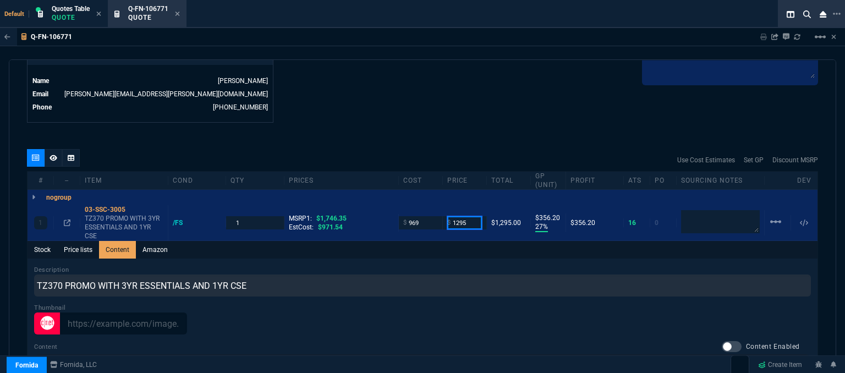
type input "1295"
click at [502, 48] on div "Q-FN-106771 Sharing Q-FN-106771 Link Dev Link Share on Teams linear_scale quote…" at bounding box center [422, 228] width 845 height 401
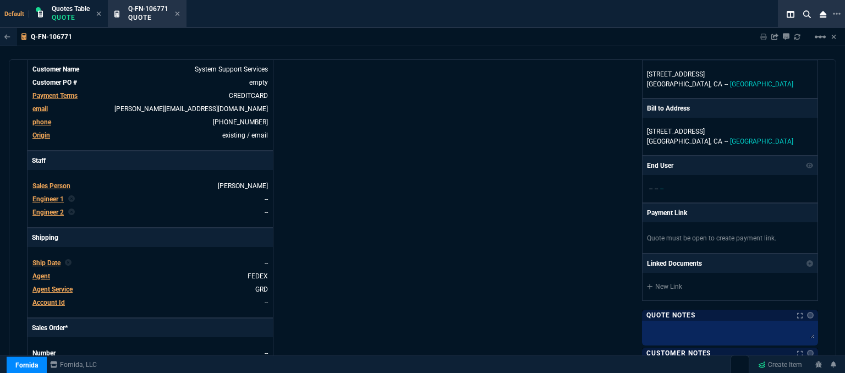
scroll to position [0, 0]
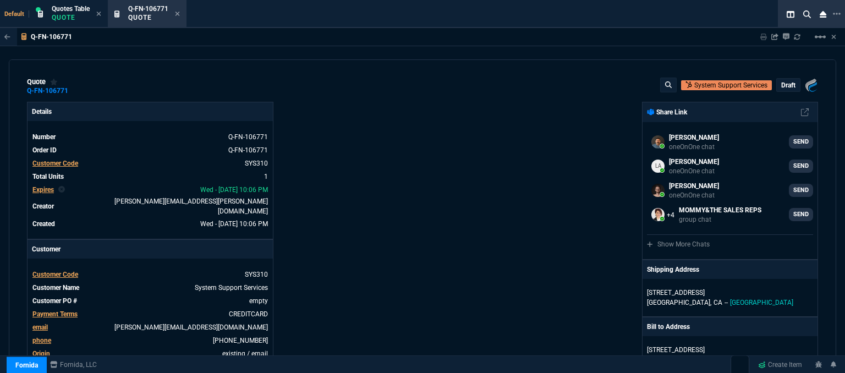
click at [785, 81] on p "draft" at bounding box center [788, 85] width 14 height 9
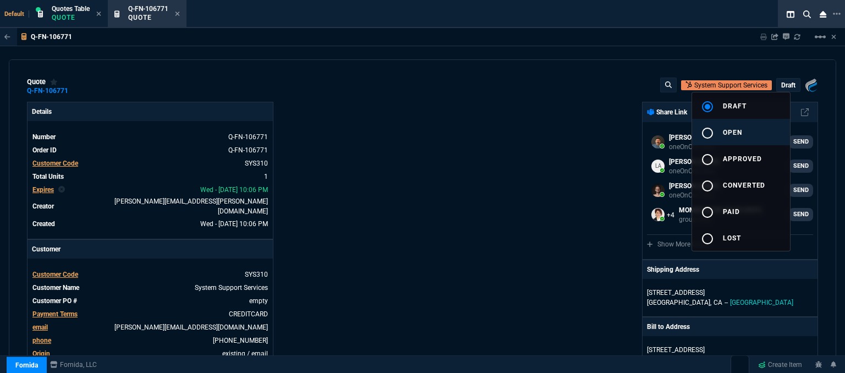
click at [739, 135] on span "open" at bounding box center [732, 133] width 19 height 8
click at [523, 160] on div at bounding box center [422, 186] width 845 height 373
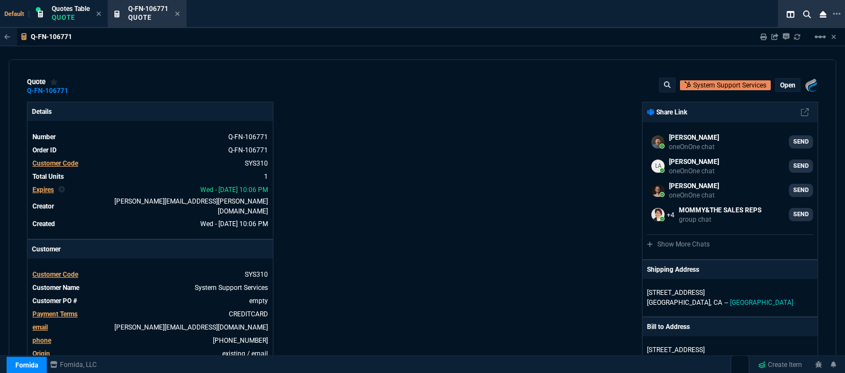
type input "25"
type input "326"
type input "26"
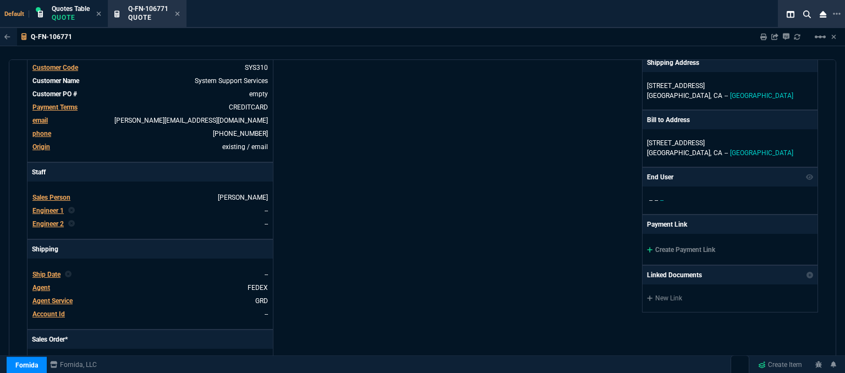
scroll to position [210, 0]
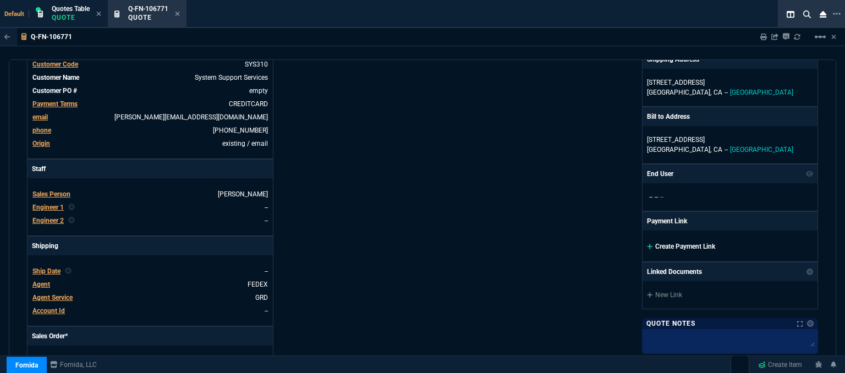
click at [647, 243] on icon at bounding box center [650, 246] width 6 height 7
click at [647, 247] on icon at bounding box center [650, 246] width 6 height 7
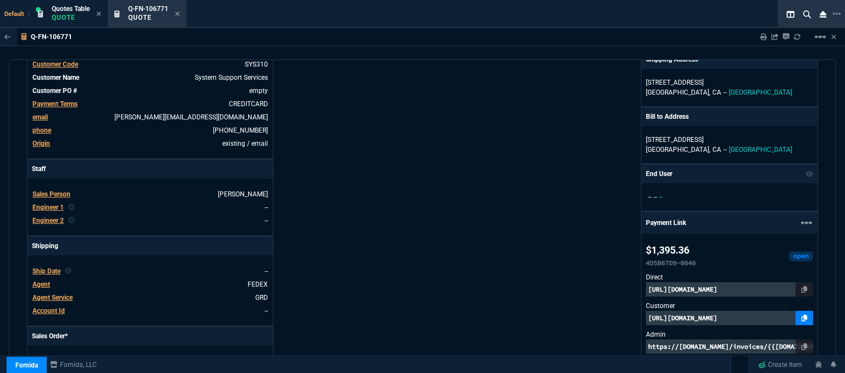
click at [802, 319] on icon at bounding box center [805, 318] width 6 height 7
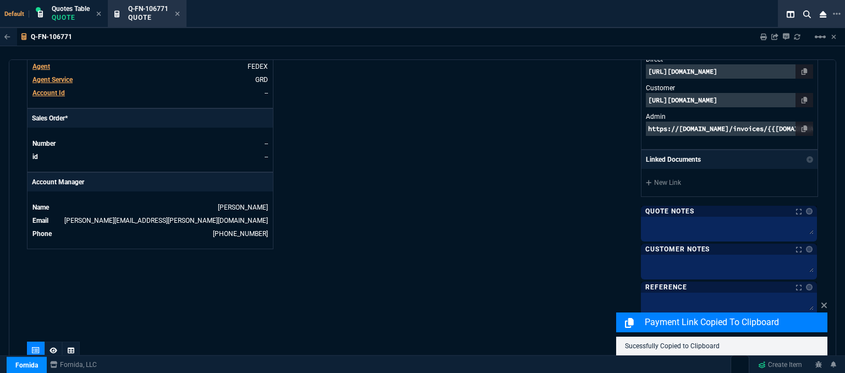
scroll to position [595, 0]
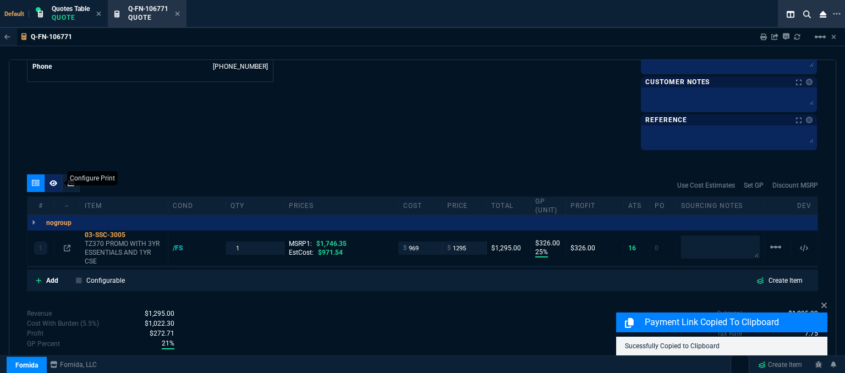
click at [50, 185] on nx-icon at bounding box center [54, 183] width 8 height 9
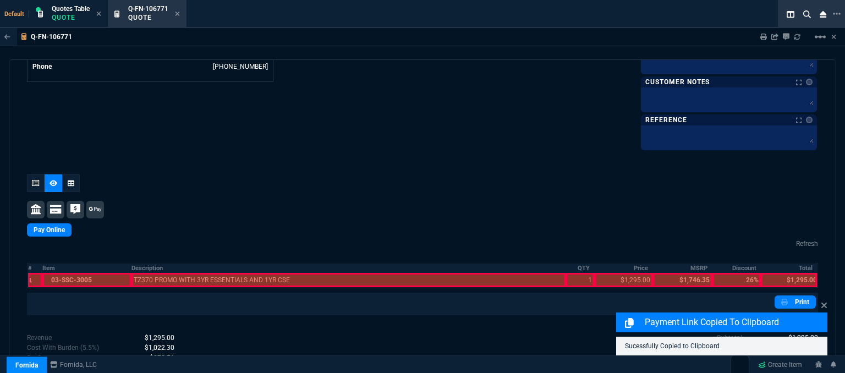
click at [74, 276] on div at bounding box center [86, 280] width 89 height 14
click at [183, 275] on div at bounding box center [348, 280] width 435 height 14
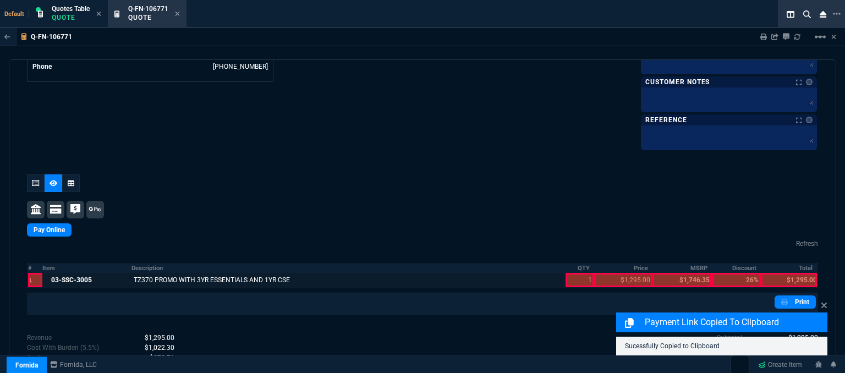
click at [568, 280] on div at bounding box center [580, 280] width 28 height 14
click at [608, 282] on div at bounding box center [623, 280] width 58 height 14
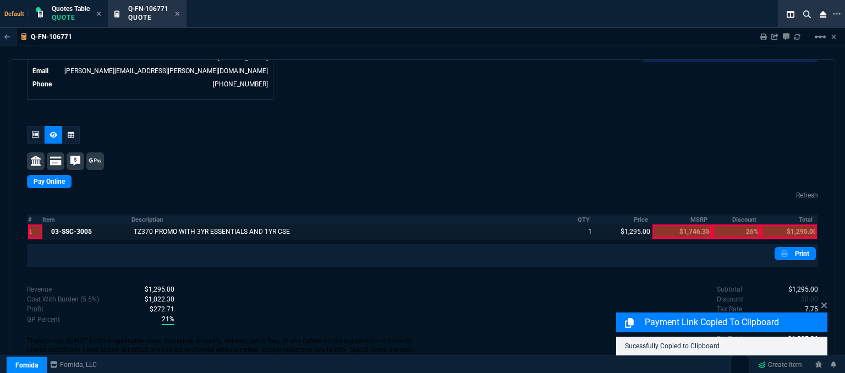
click at [794, 225] on div at bounding box center [789, 231] width 56 height 14
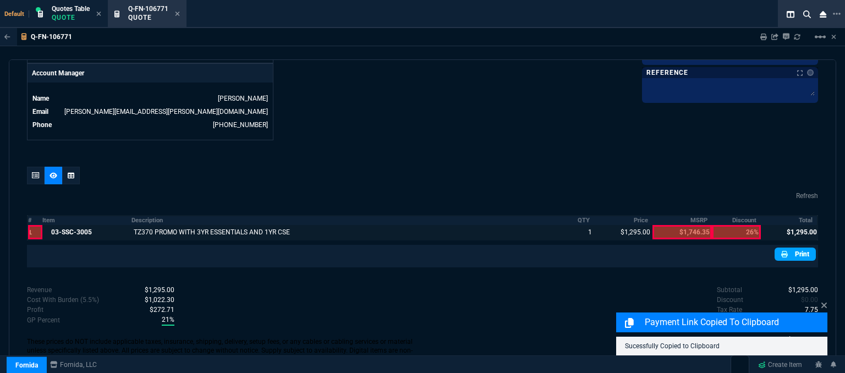
click at [796, 248] on link "Print" at bounding box center [795, 254] width 41 height 13
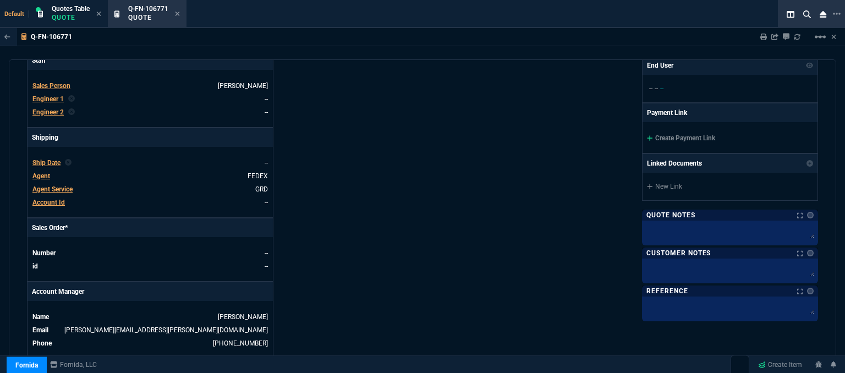
scroll to position [262, 0]
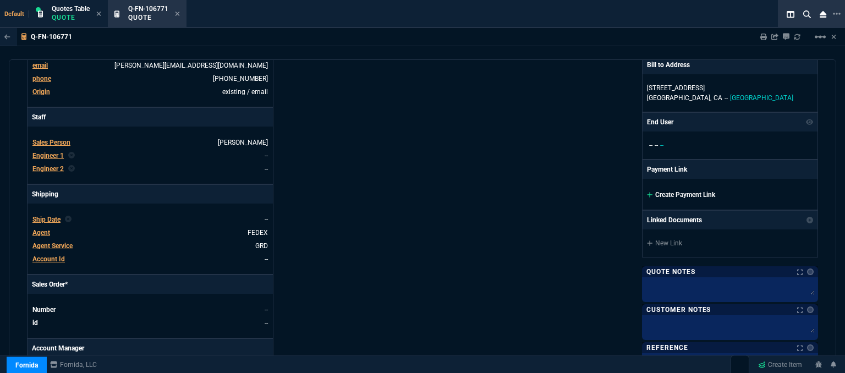
click at [647, 191] on icon at bounding box center [650, 194] width 6 height 7
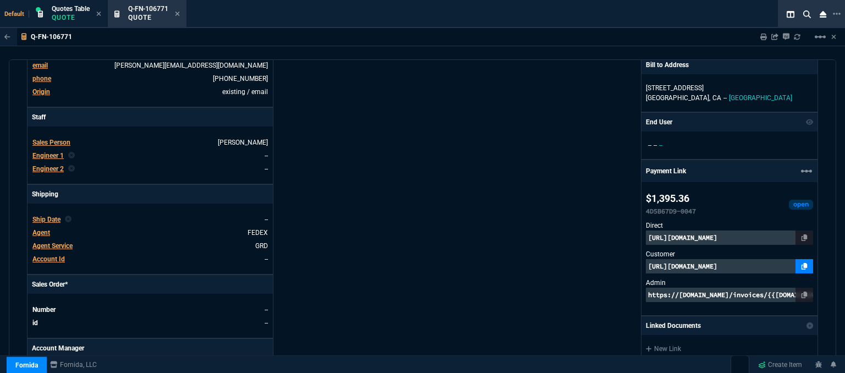
click at [802, 263] on icon at bounding box center [805, 266] width 6 height 7
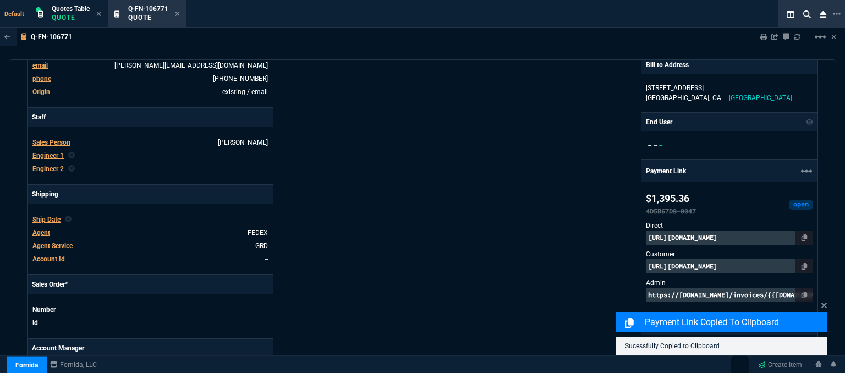
scroll to position [650, 0]
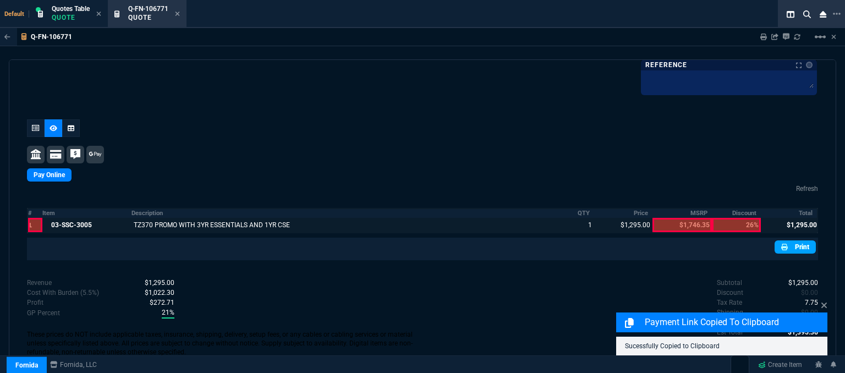
click at [787, 244] on link "Print" at bounding box center [795, 246] width 41 height 13
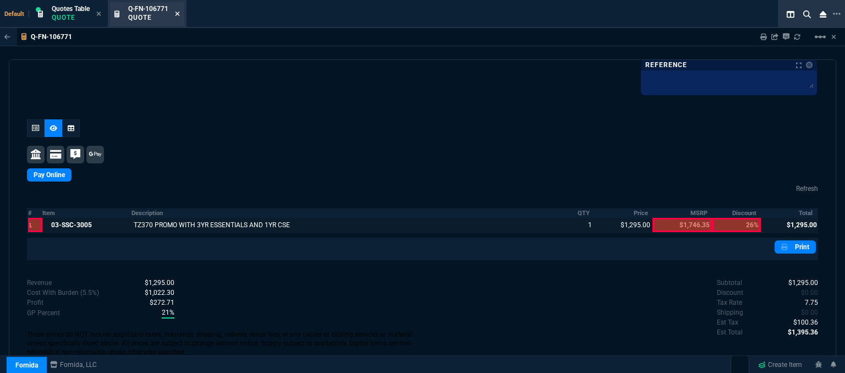
click at [178, 13] on icon at bounding box center [178, 14] width 4 height 4
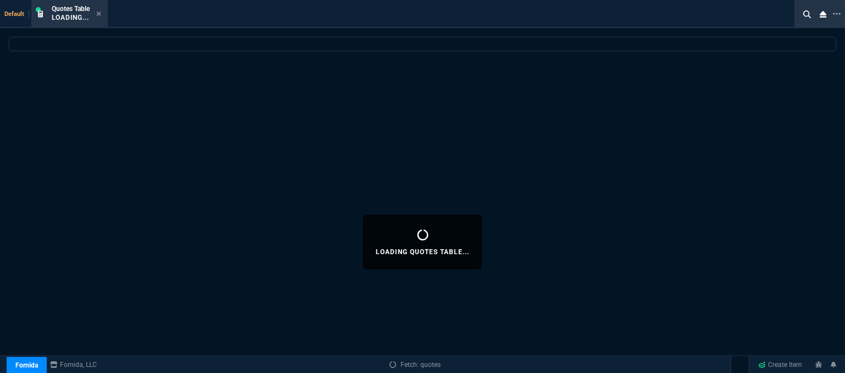
select select
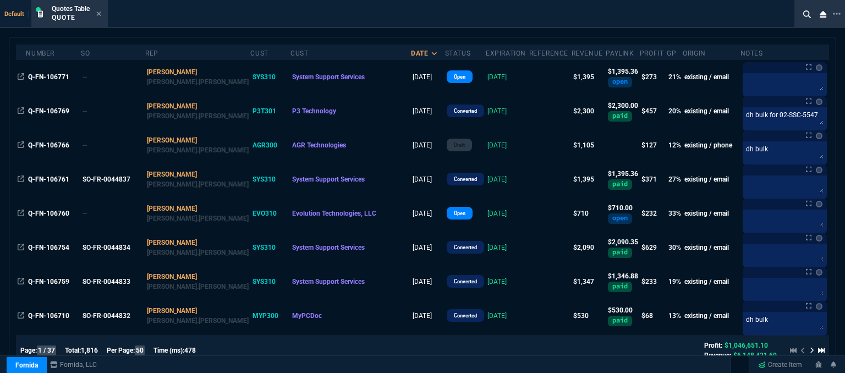
scroll to position [0, 0]
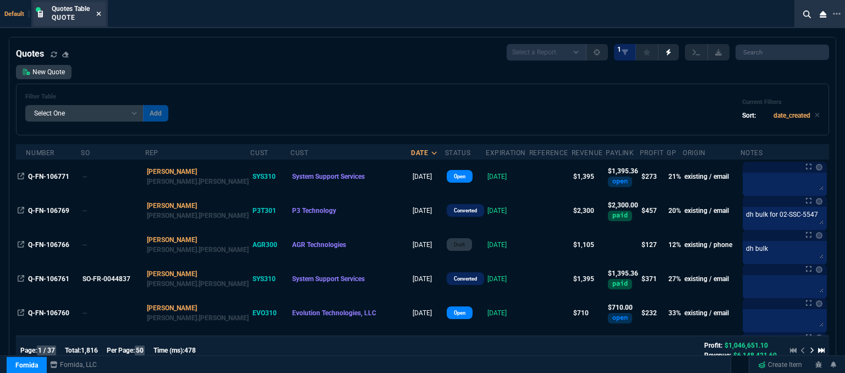
click at [98, 13] on icon at bounding box center [99, 14] width 4 height 4
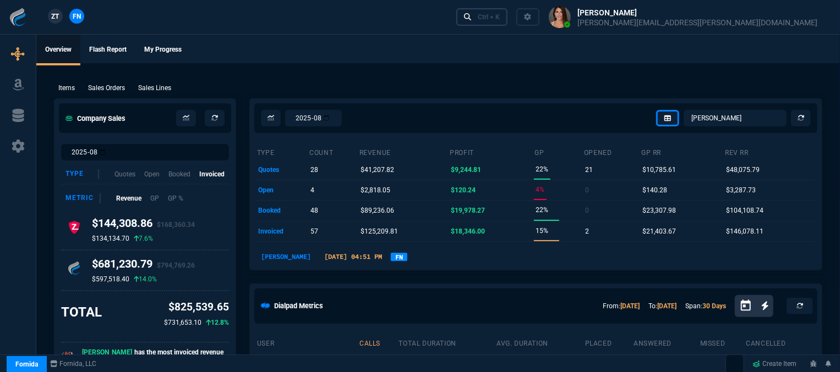
click at [500, 18] on div "Ctrl + K" at bounding box center [489, 17] width 22 height 9
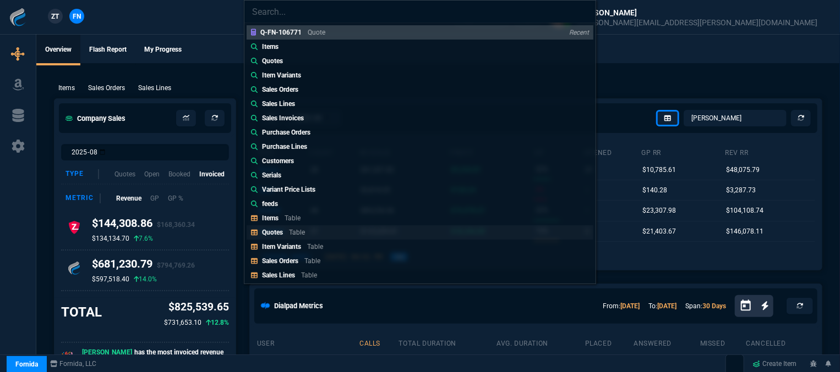
click at [317, 230] on link "Quotes Table" at bounding box center [419, 233] width 347 height 14
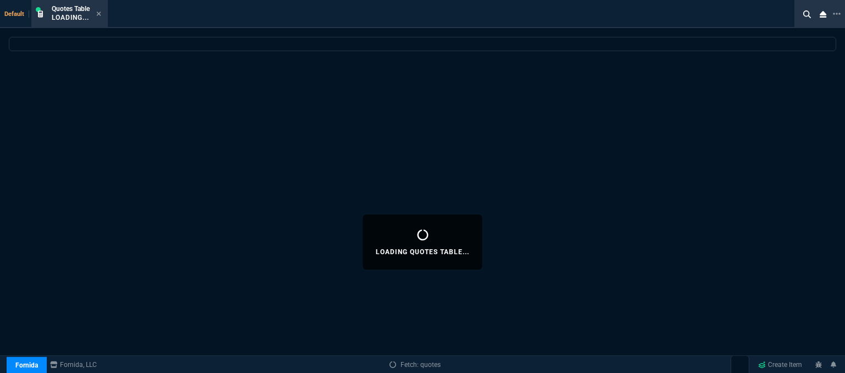
select select
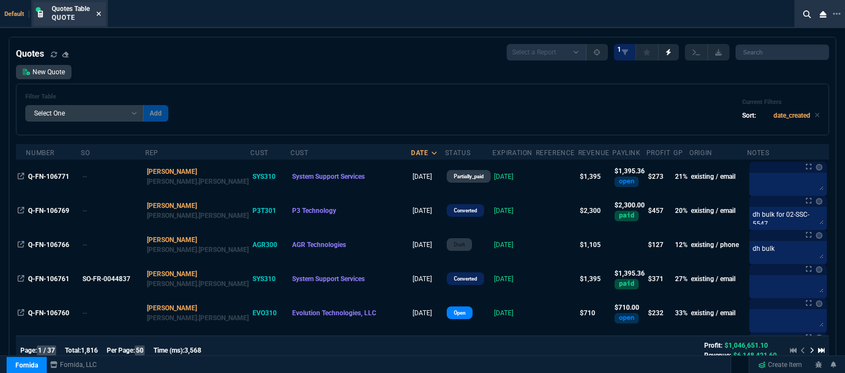
click at [98, 12] on icon at bounding box center [98, 13] width 5 height 7
